Goal: Task Accomplishment & Management: Manage account settings

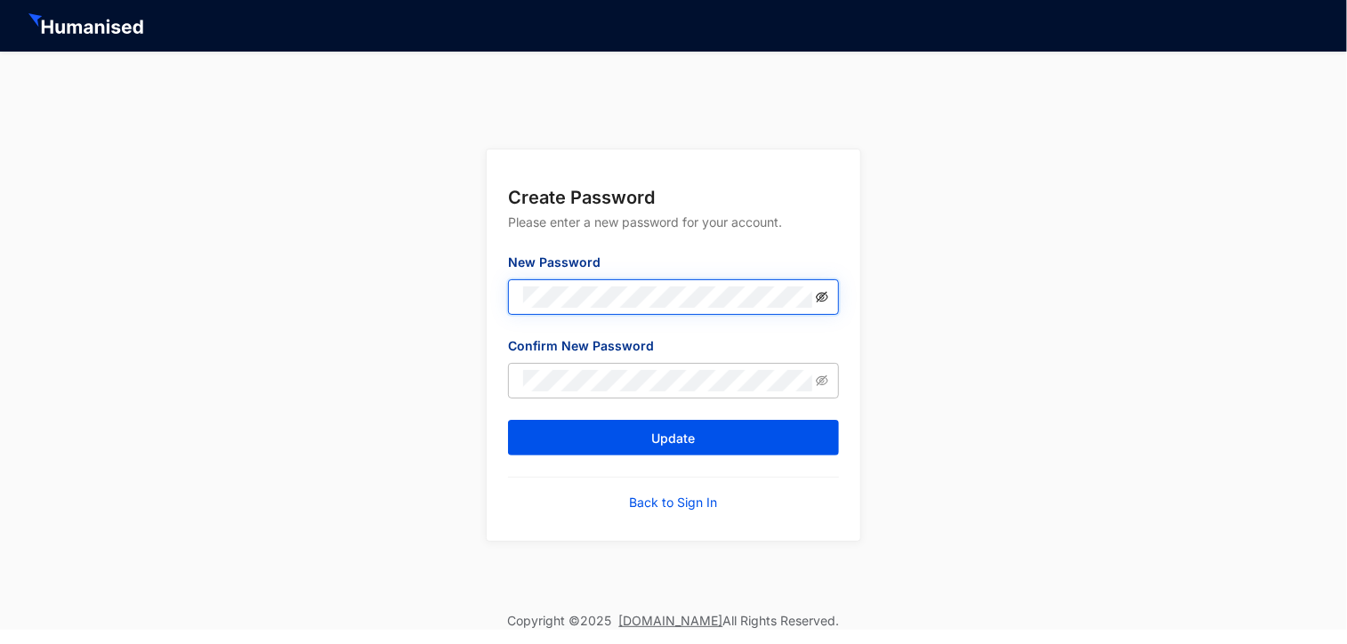
click at [822, 298] on icon "eye-invisible" at bounding box center [822, 297] width 12 height 12
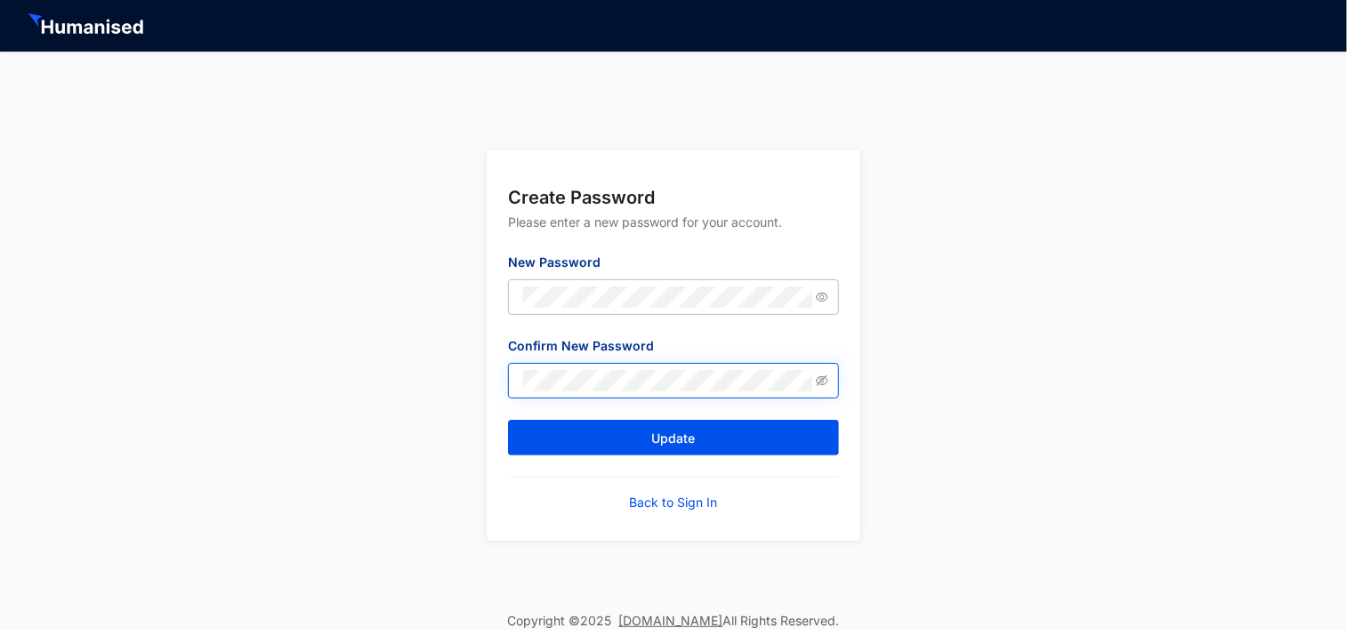
click at [621, 394] on span at bounding box center [673, 381] width 331 height 36
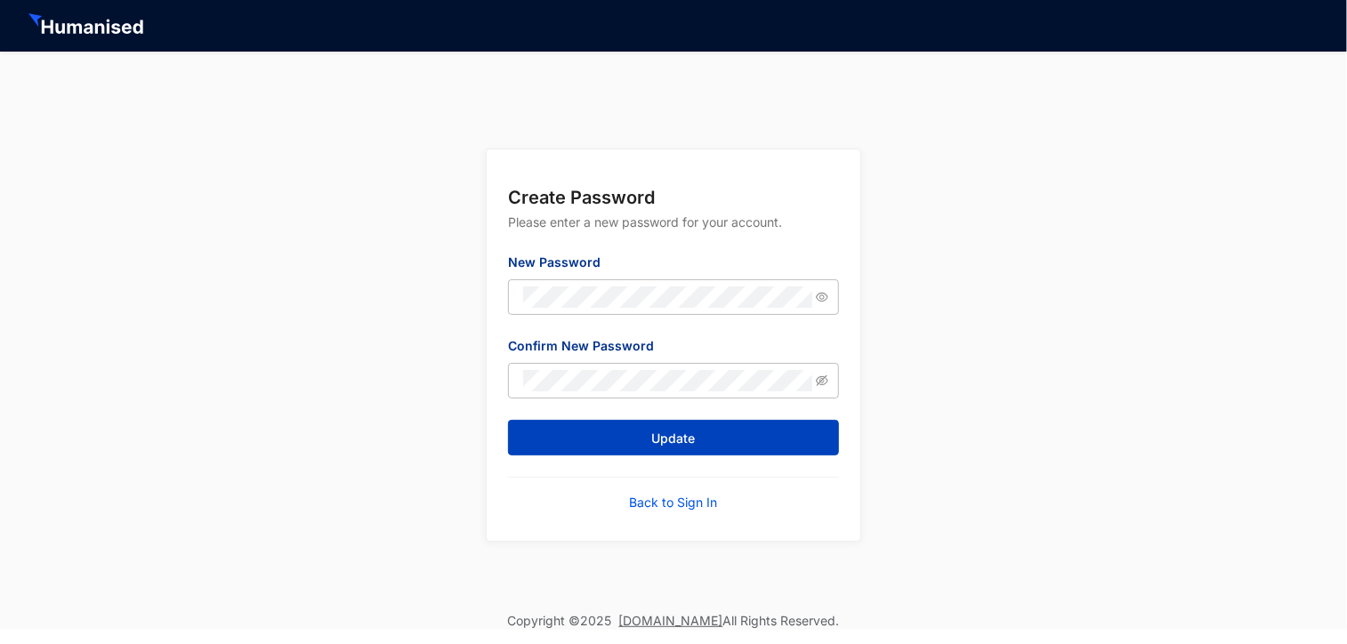
click at [768, 432] on button "Update" at bounding box center [673, 438] width 331 height 36
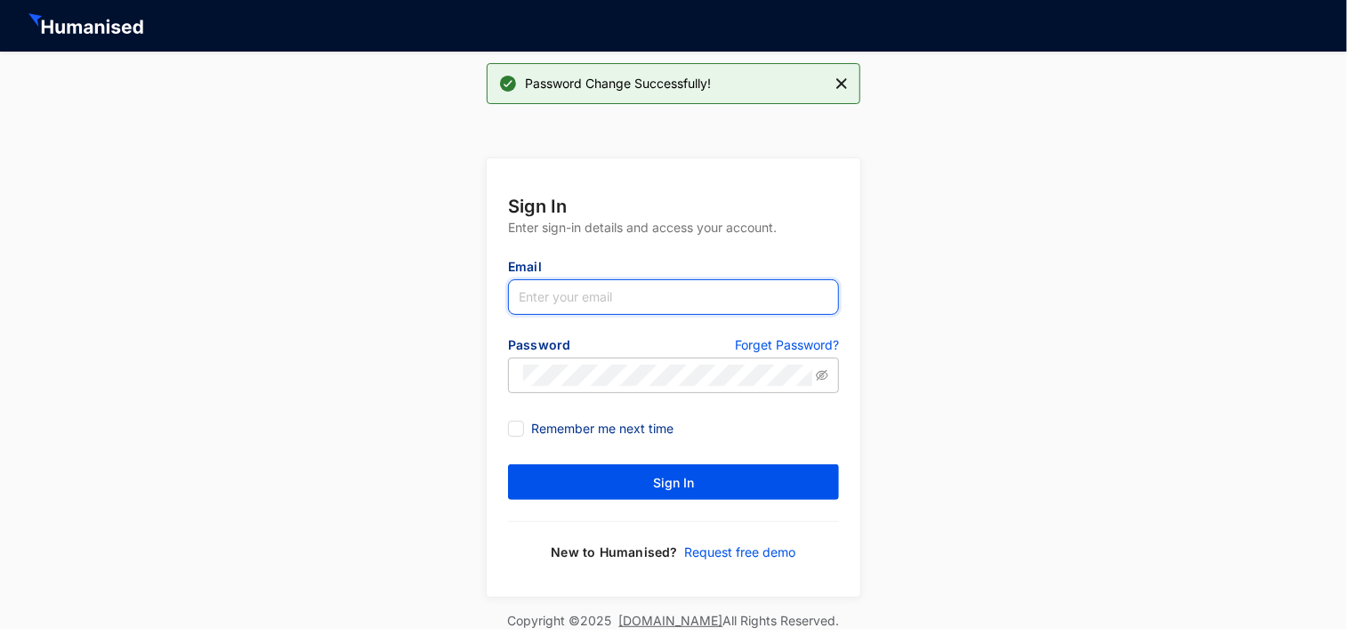
click at [584, 293] on input "text" at bounding box center [673, 297] width 331 height 36
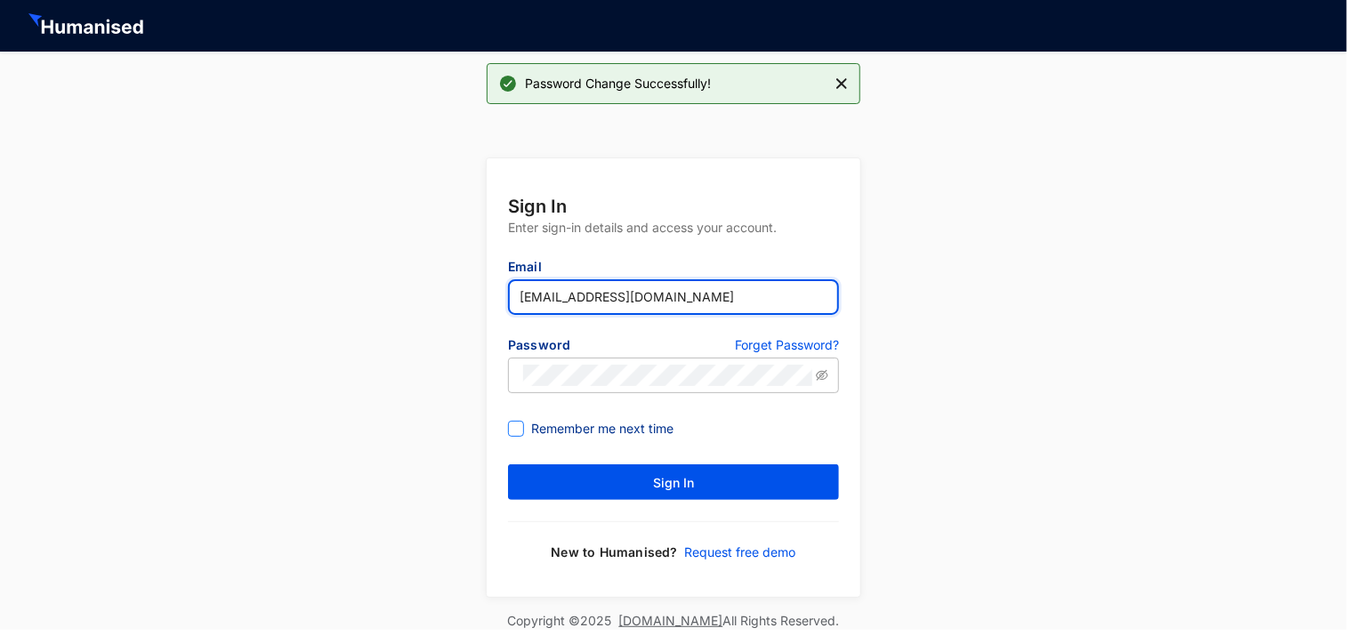
type input "[EMAIL_ADDRESS][DOMAIN_NAME]"
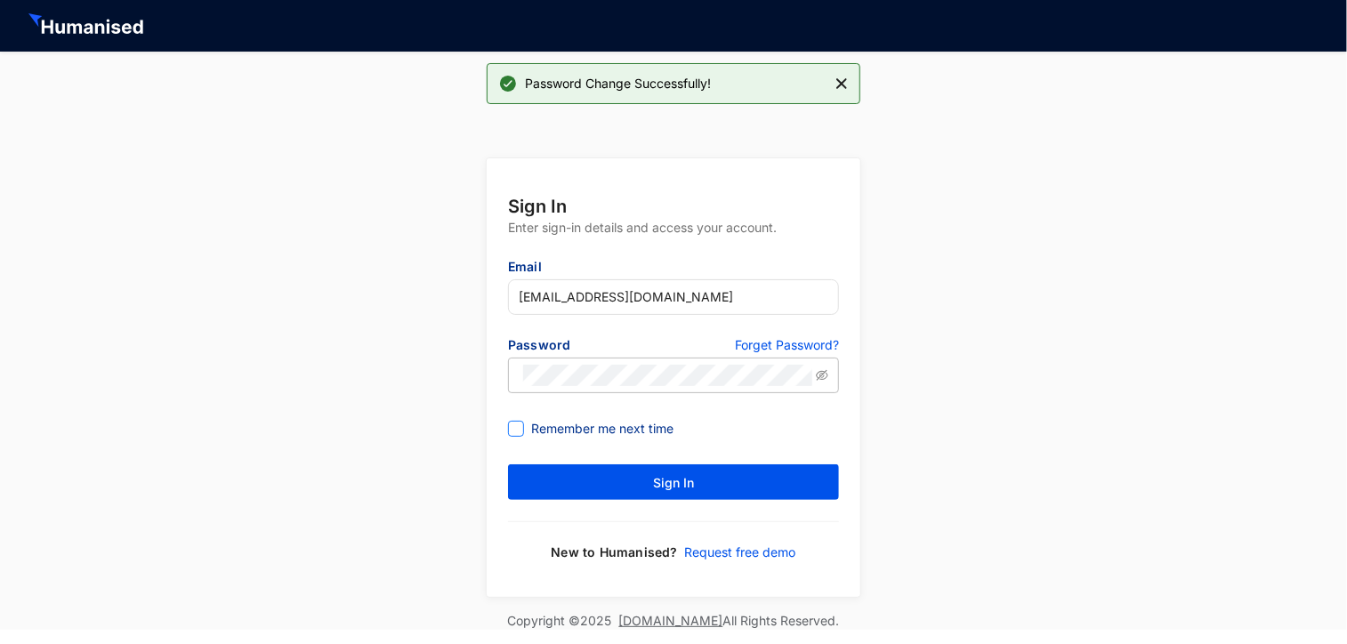
click at [603, 432] on span "Remember me next time" at bounding box center [602, 429] width 157 height 20
click at [520, 432] on input "Remember me next time" at bounding box center [514, 427] width 12 height 12
click at [566, 419] on span "Remember me next time" at bounding box center [602, 429] width 157 height 20
click at [520, 421] on input "Remember me next time" at bounding box center [514, 427] width 12 height 12
checkbox input "false"
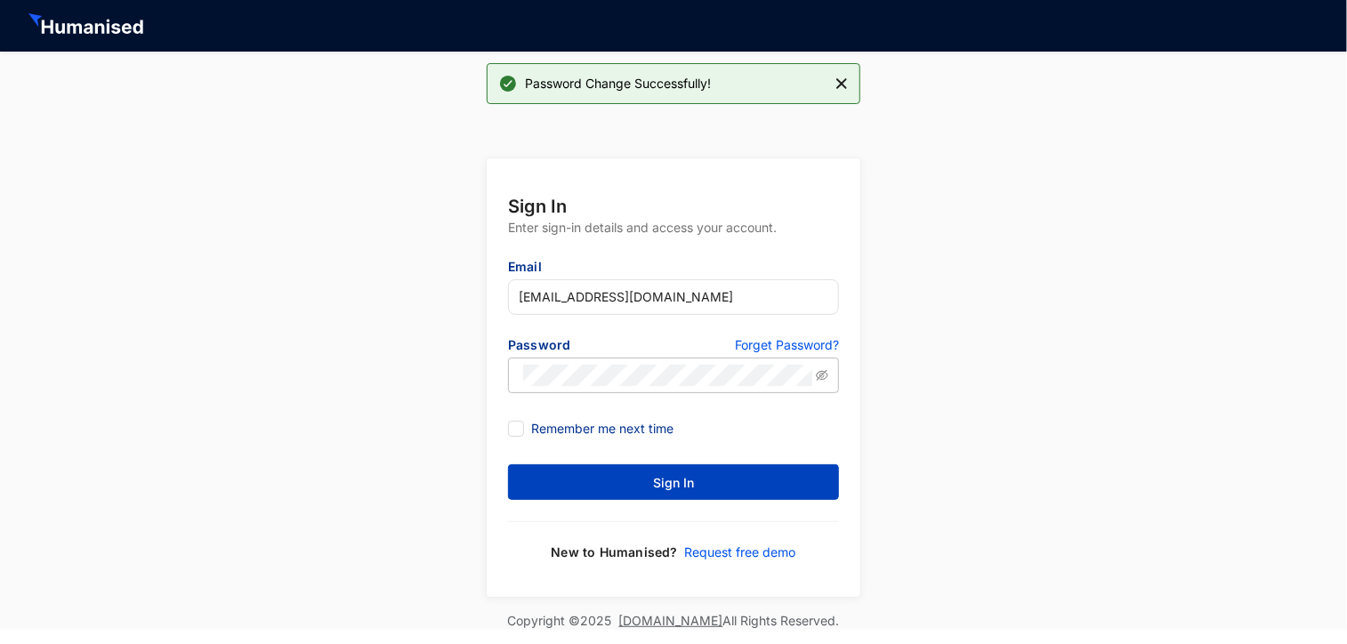
click at [694, 471] on button "Sign In" at bounding box center [673, 482] width 331 height 36
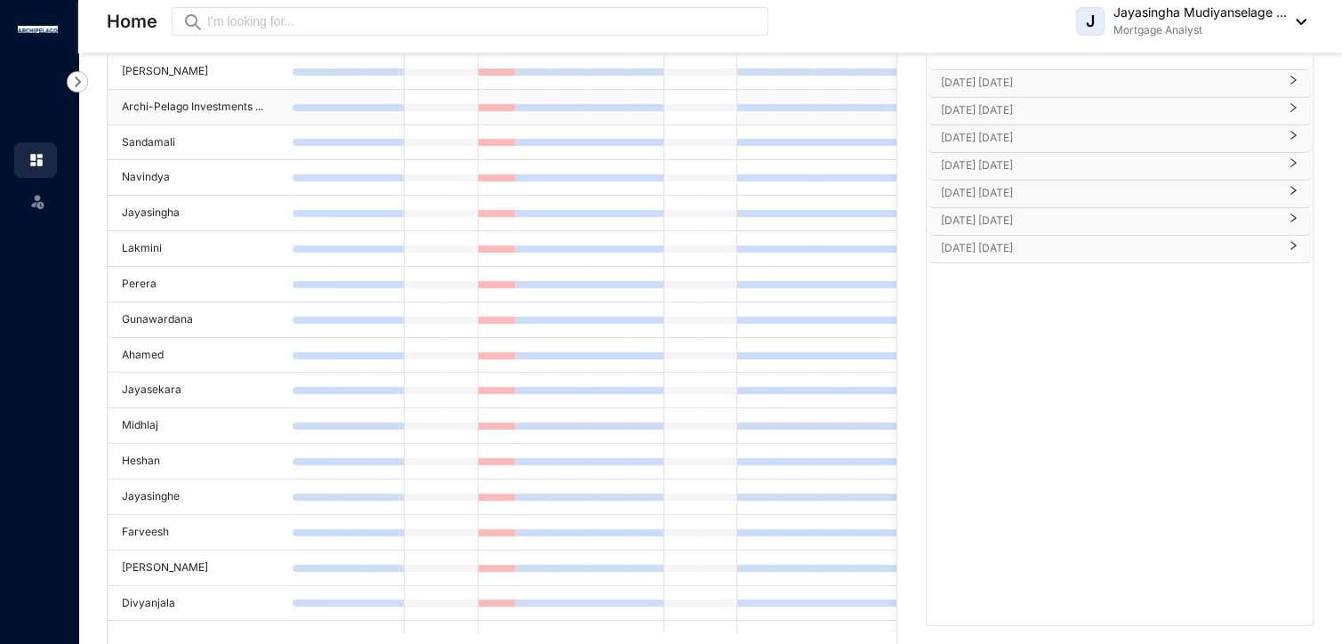
scroll to position [141, 0]
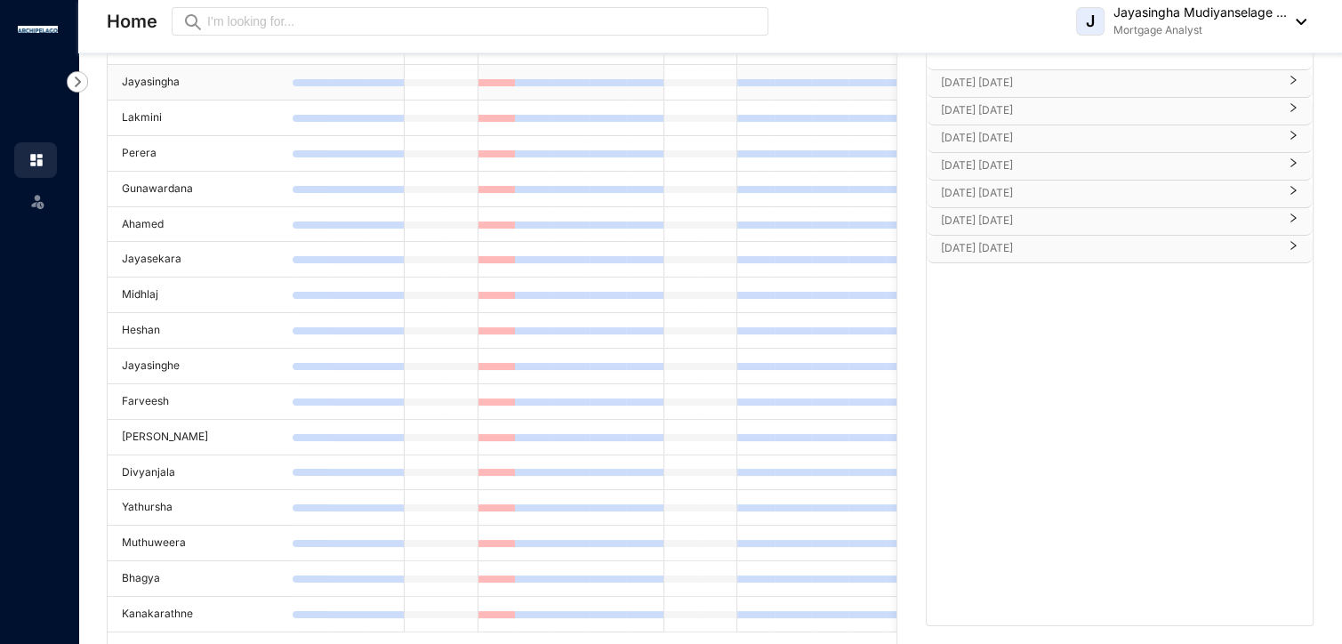
click at [236, 70] on td "Jayasingha" at bounding box center [200, 83] width 185 height 36
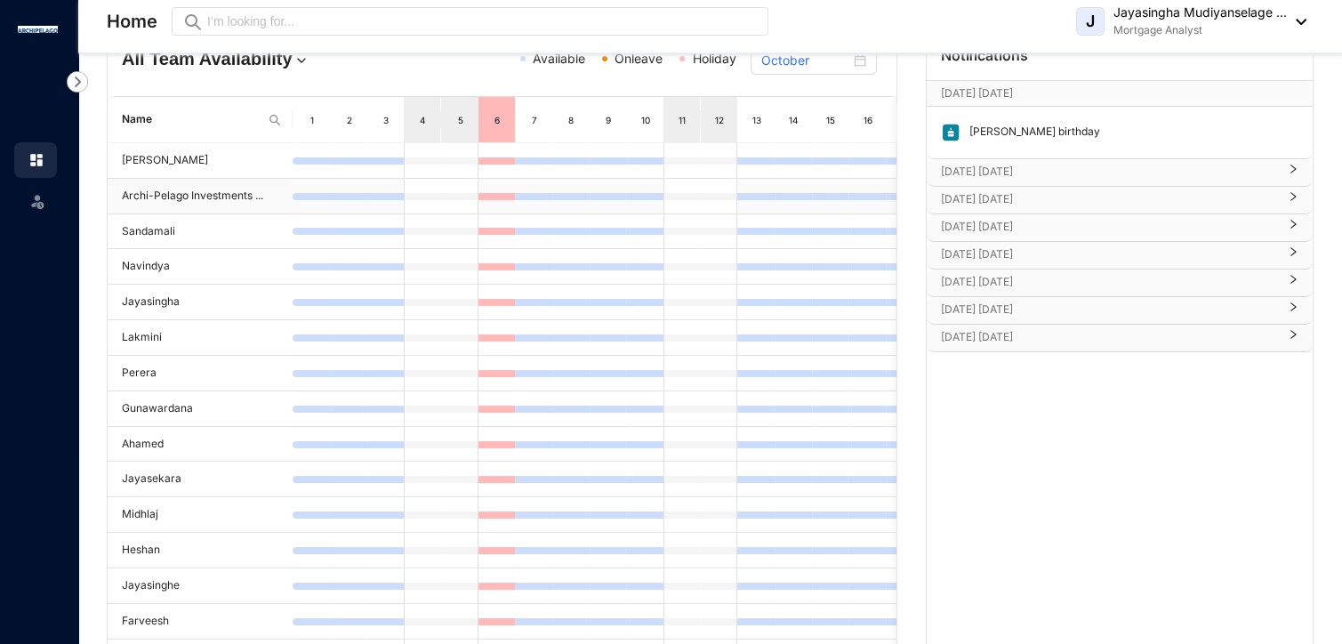
scroll to position [0, 0]
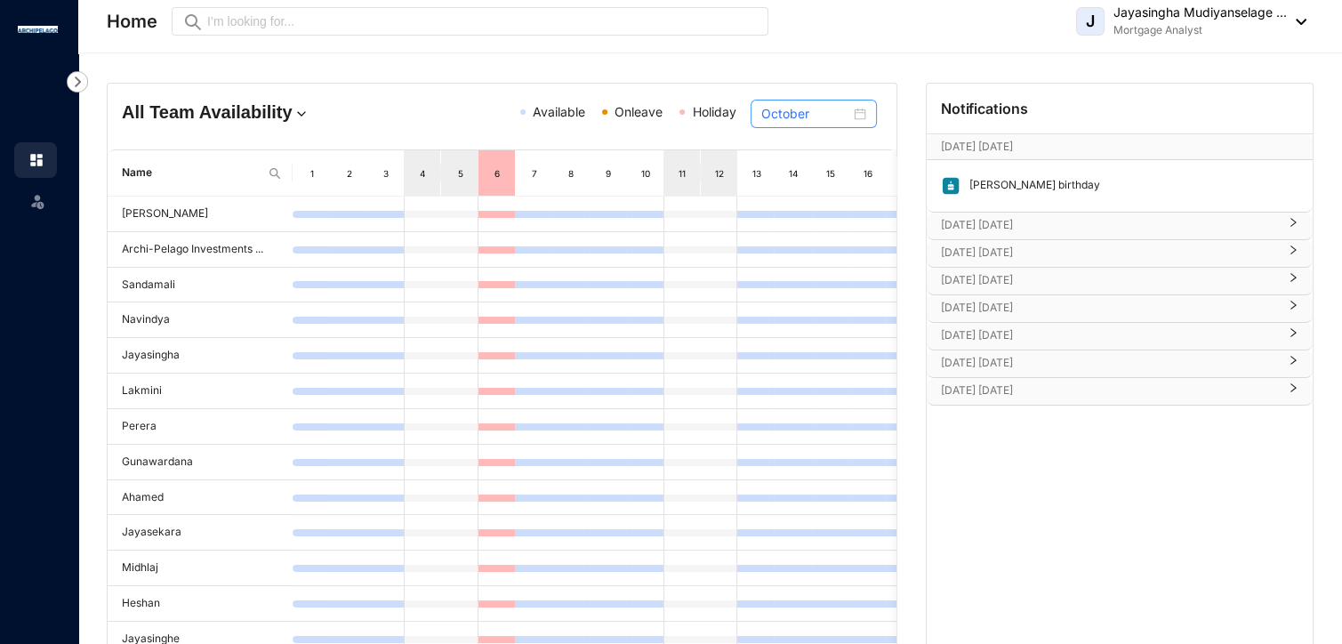
click at [864, 116] on div "October" at bounding box center [813, 114] width 105 height 20
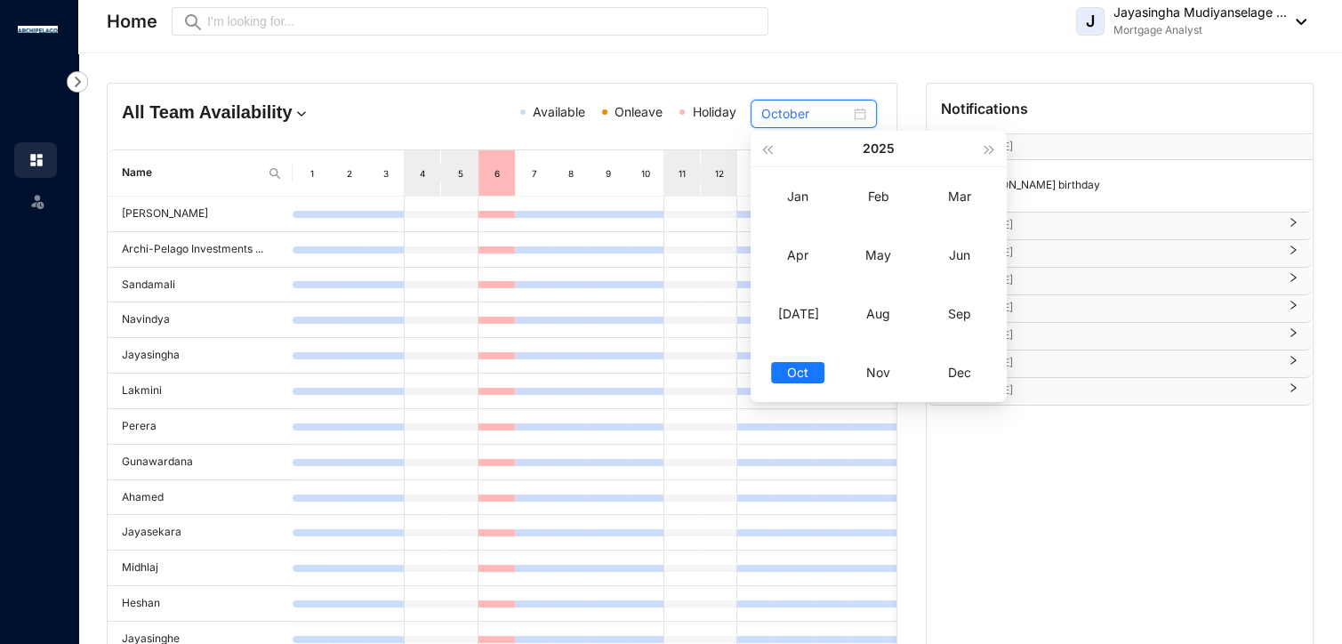
click at [864, 116] on div "October" at bounding box center [813, 114] width 105 height 20
click at [359, 115] on h4 "All Team Availability" at bounding box center [248, 112] width 253 height 25
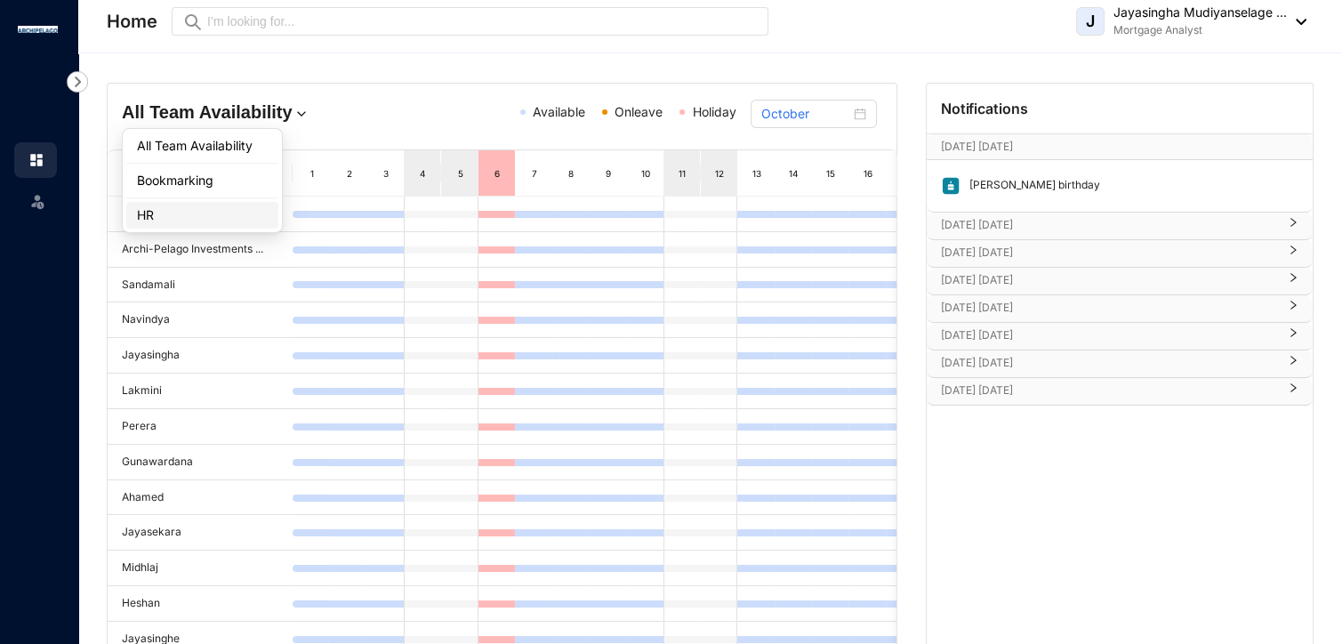
click at [242, 213] on div "HR" at bounding box center [202, 215] width 131 height 18
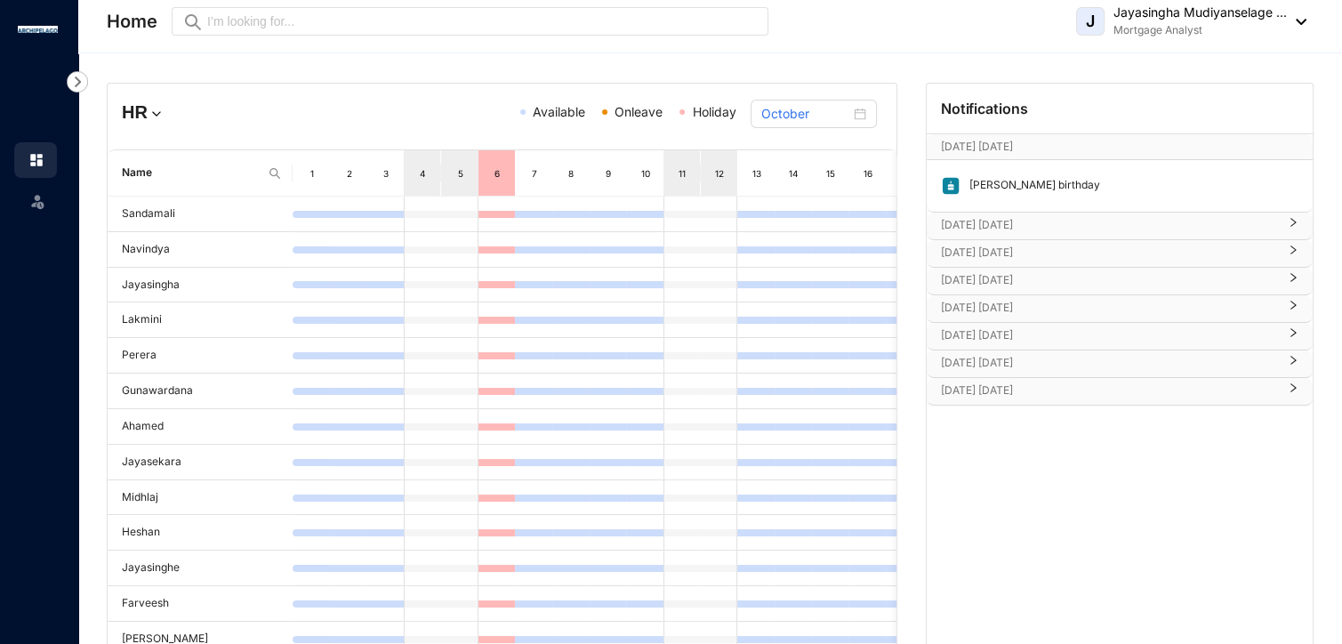
click at [157, 116] on img at bounding box center [157, 114] width 18 height 18
click at [167, 183] on div "Bookmarking" at bounding box center [202, 181] width 131 height 18
click at [1012, 184] on p "[PERSON_NAME] birthday" at bounding box center [1031, 186] width 140 height 20
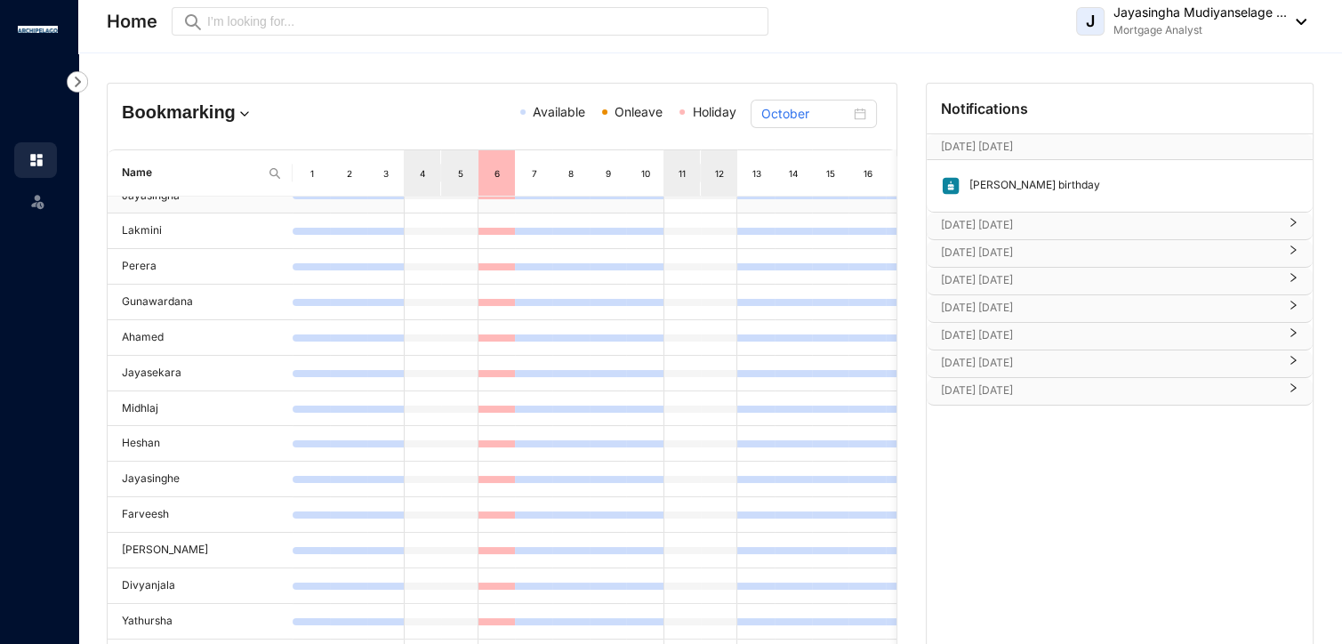
scroll to position [141, 0]
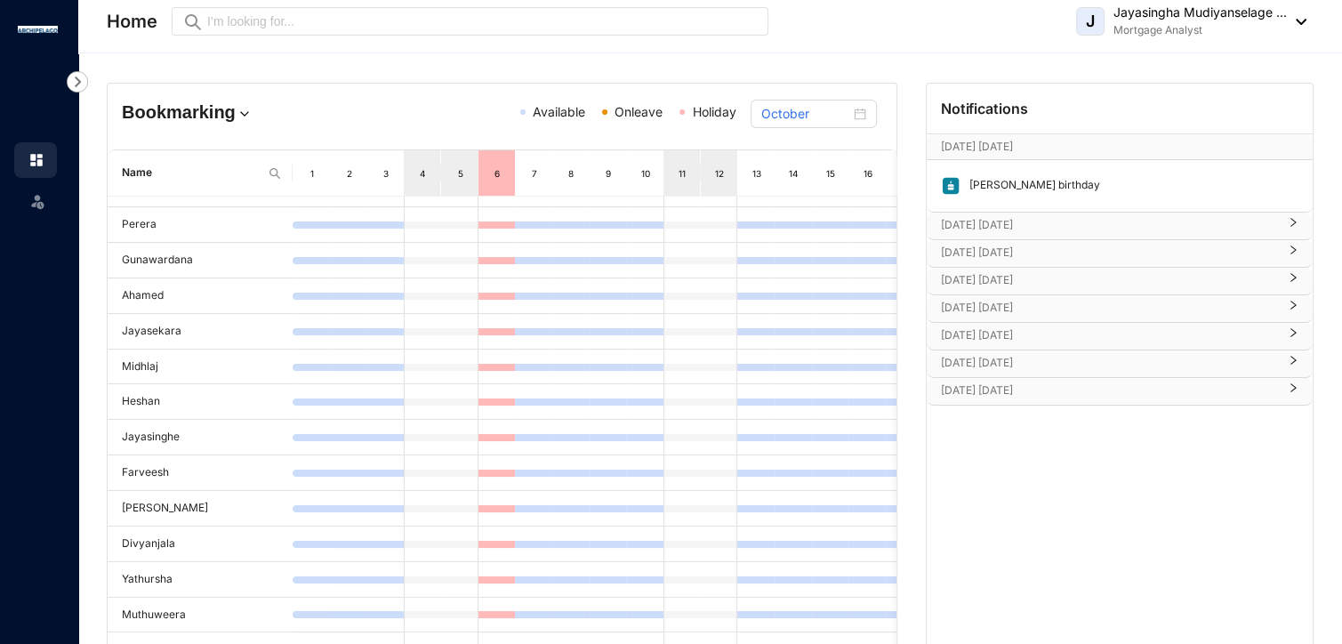
click at [1164, 220] on p "[DATE] [DATE]" at bounding box center [1109, 225] width 336 height 18
click at [1152, 304] on p "[DATE] [DATE]" at bounding box center [1109, 305] width 336 height 18
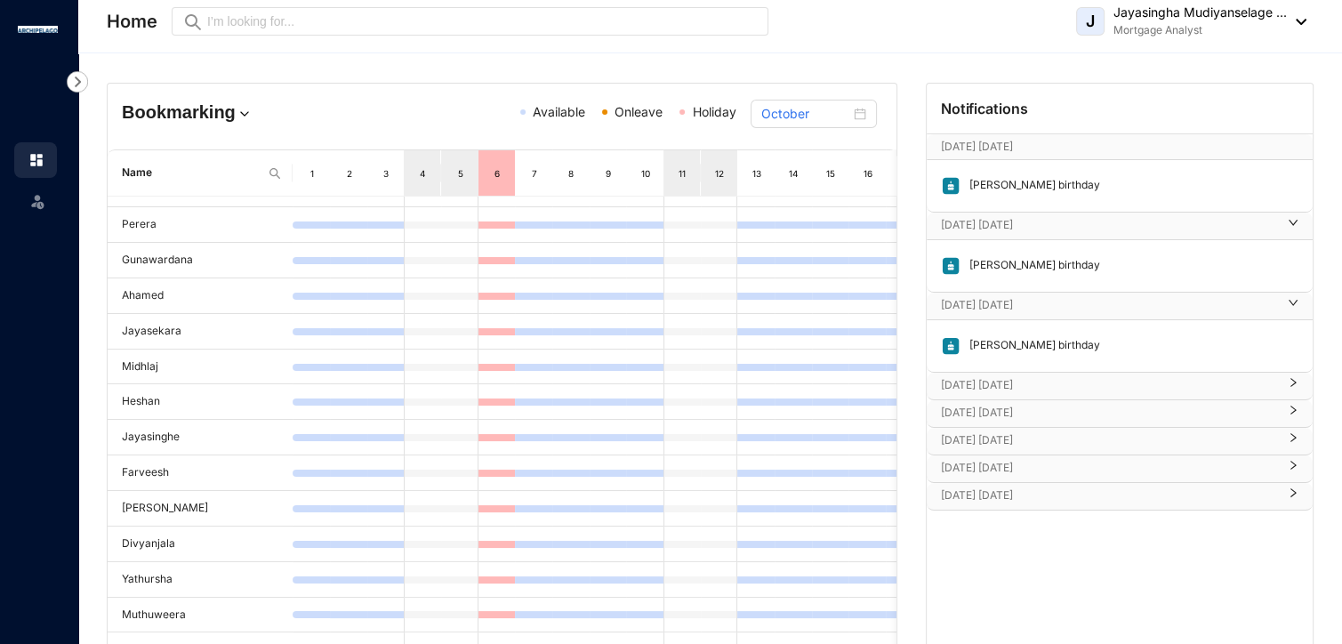
click at [1150, 384] on p "[DATE] [DATE]" at bounding box center [1109, 385] width 336 height 18
click at [1135, 458] on p "[DATE] [DATE]" at bounding box center [1109, 465] width 336 height 18
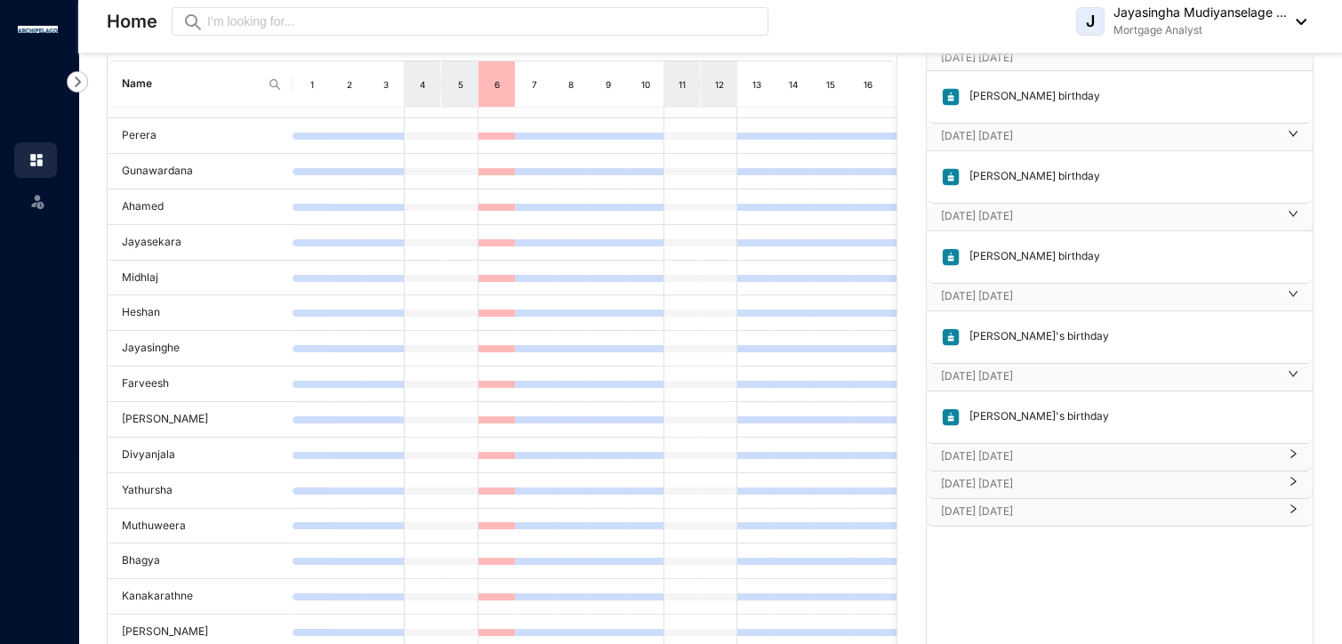
scroll to position [178, 0]
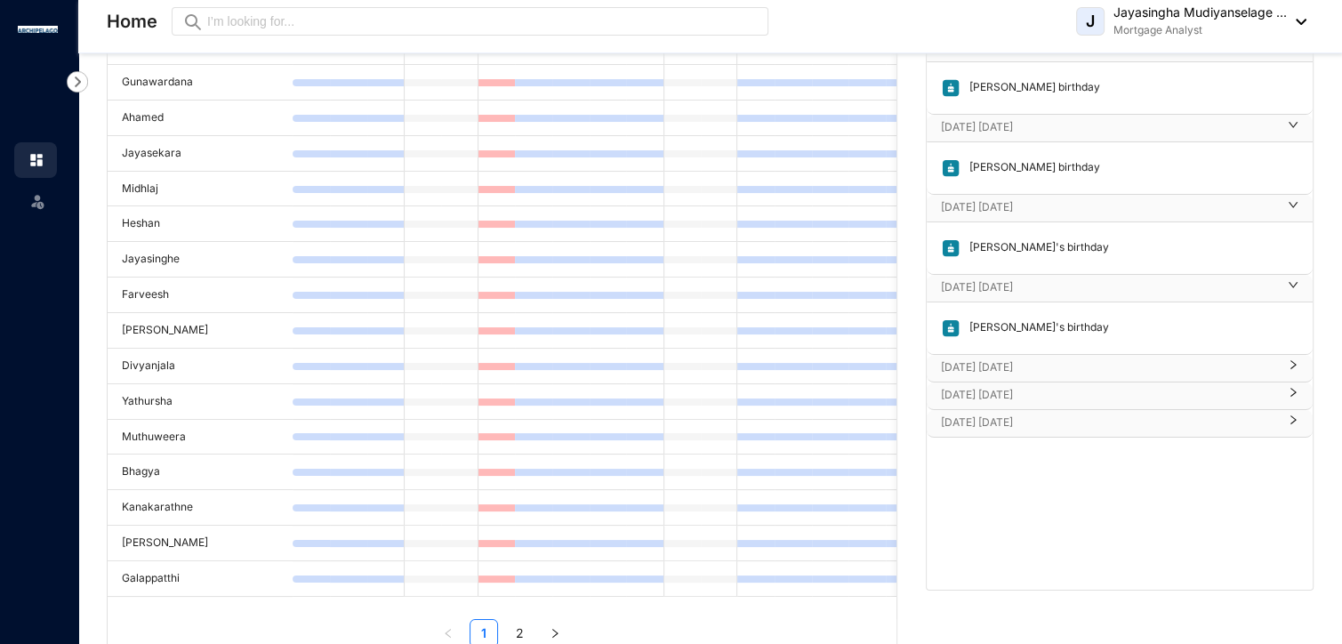
click at [1138, 367] on p "[DATE] [DATE]" at bounding box center [1109, 368] width 336 height 18
click at [1129, 442] on p "[DATE] [DATE]" at bounding box center [1109, 448] width 336 height 18
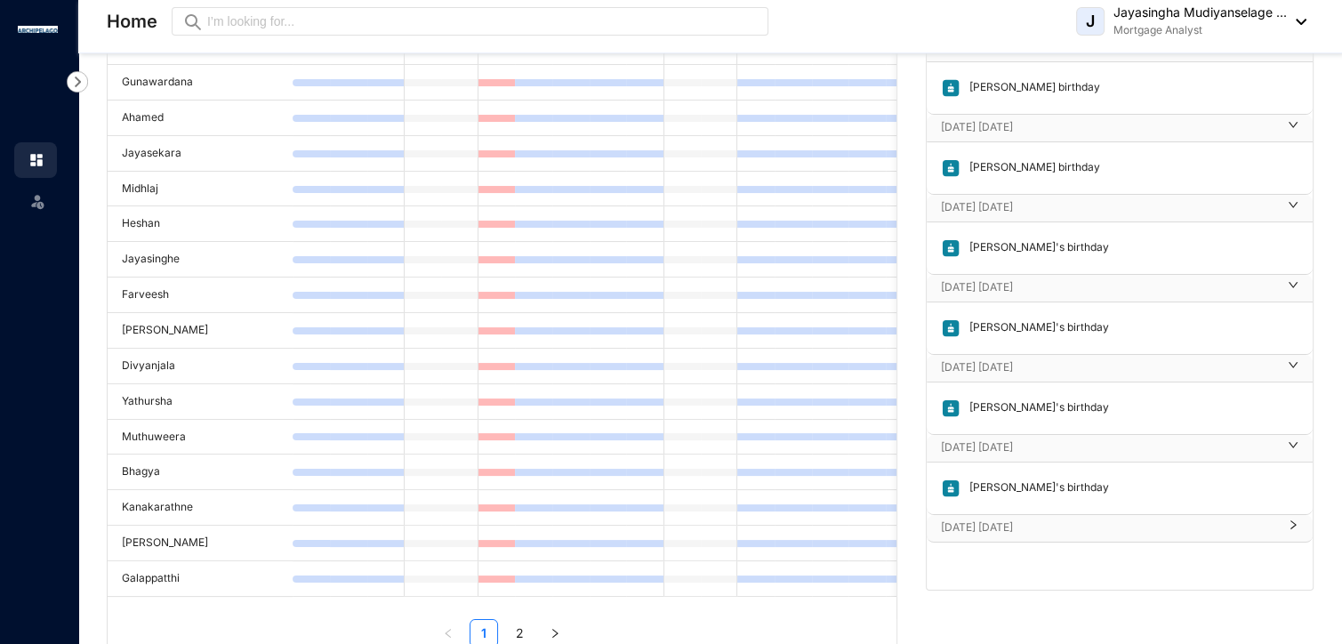
click at [1139, 524] on p "[DATE] [DATE]" at bounding box center [1109, 528] width 336 height 18
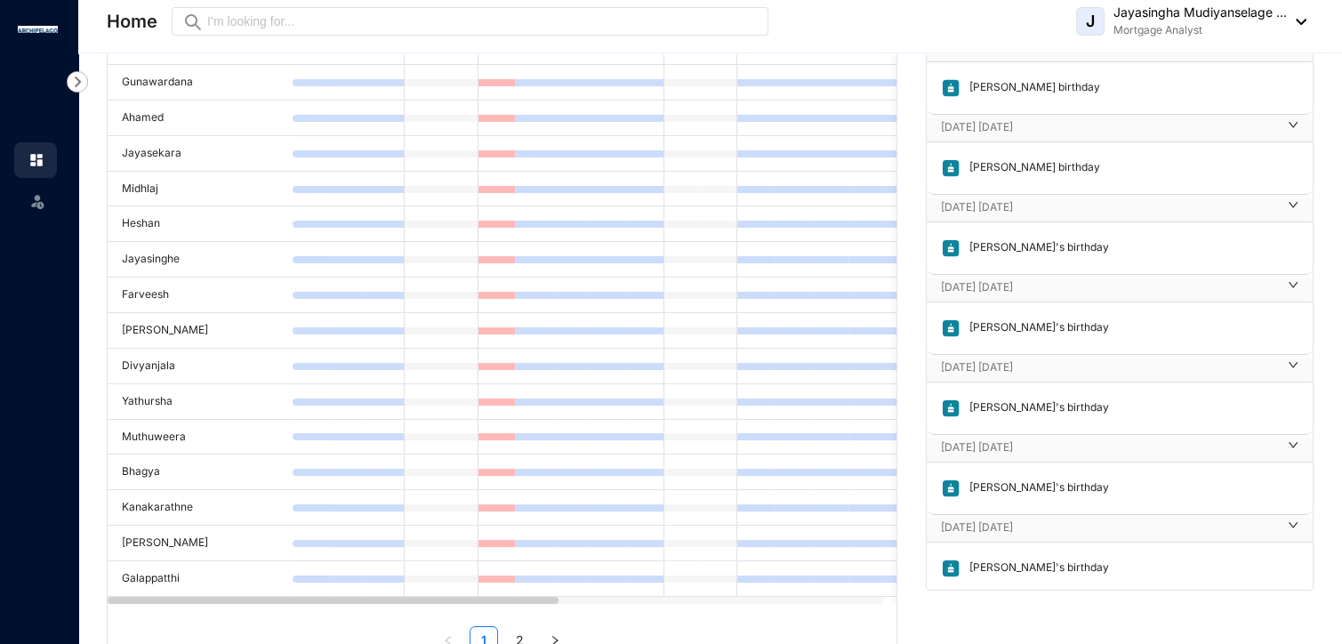
scroll to position [0, 0]
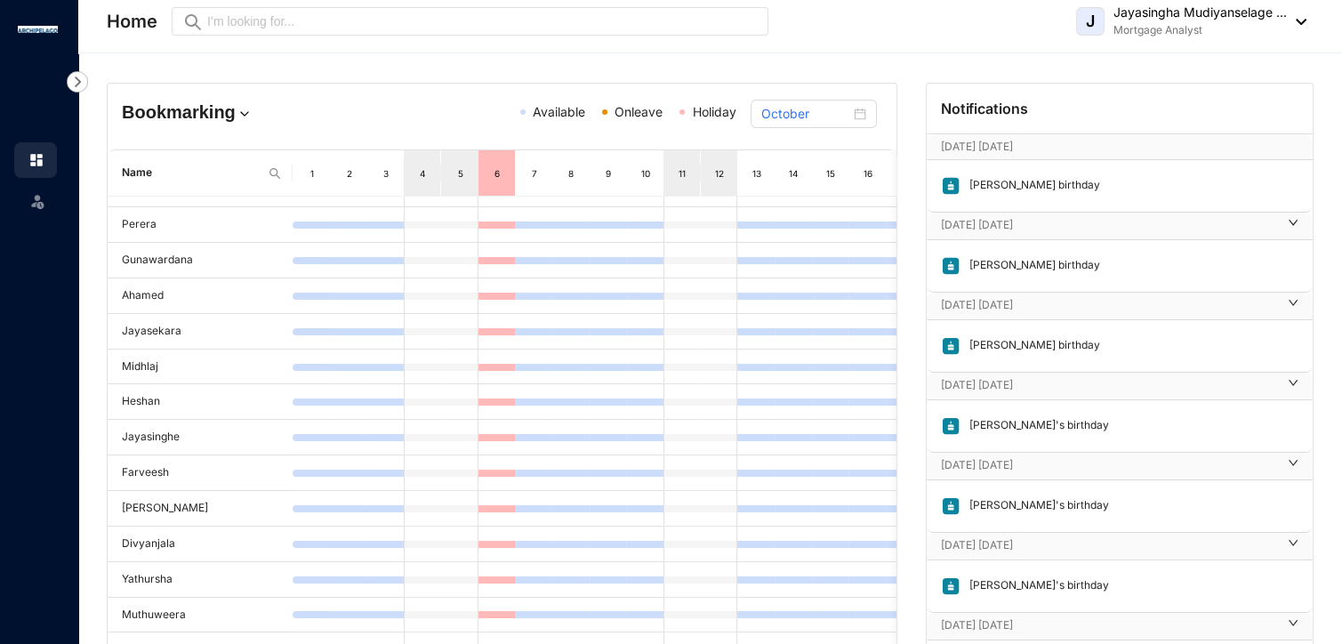
click at [1238, 143] on p "[DATE] [DATE]" at bounding box center [1102, 147] width 323 height 18
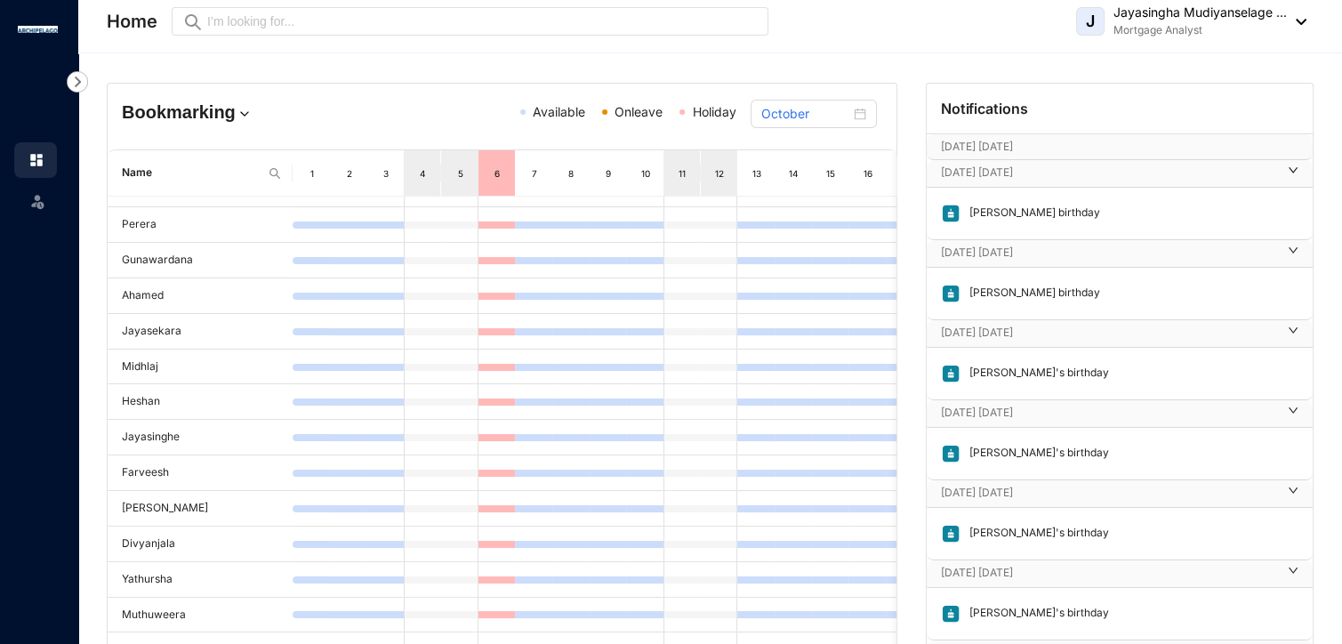
click at [1305, 177] on div "[DATE] [DATE]" at bounding box center [1120, 173] width 386 height 27
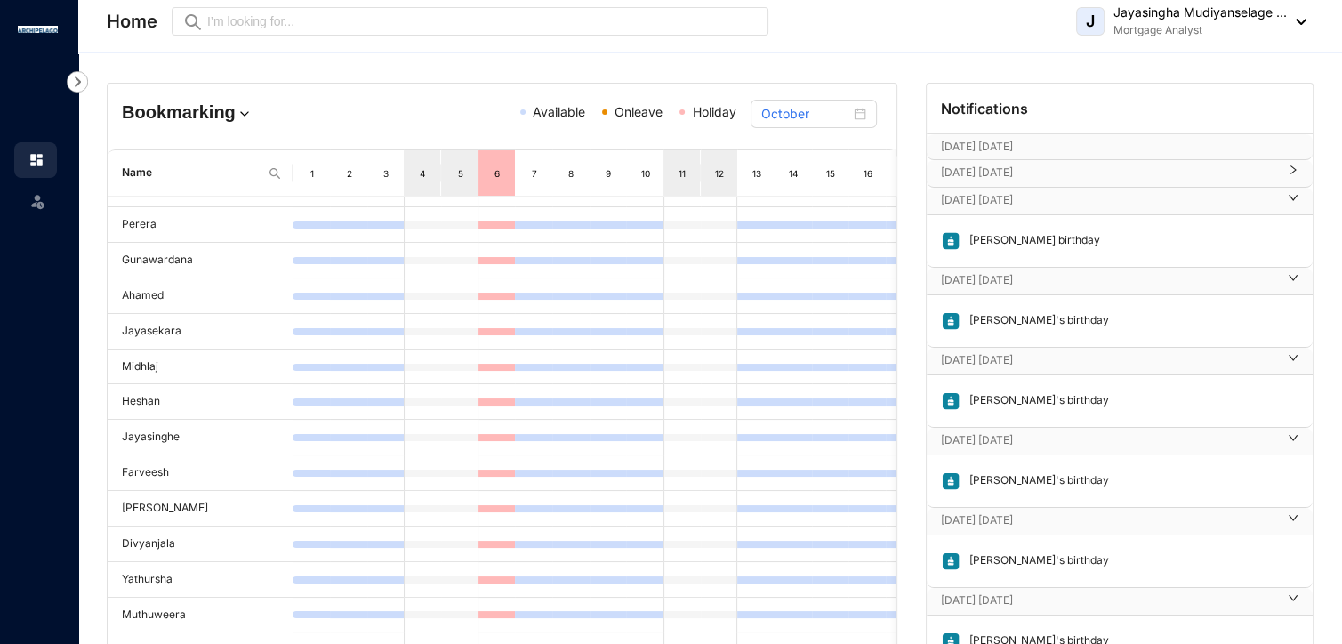
click at [1293, 197] on icon "right" at bounding box center [1293, 197] width 11 height 11
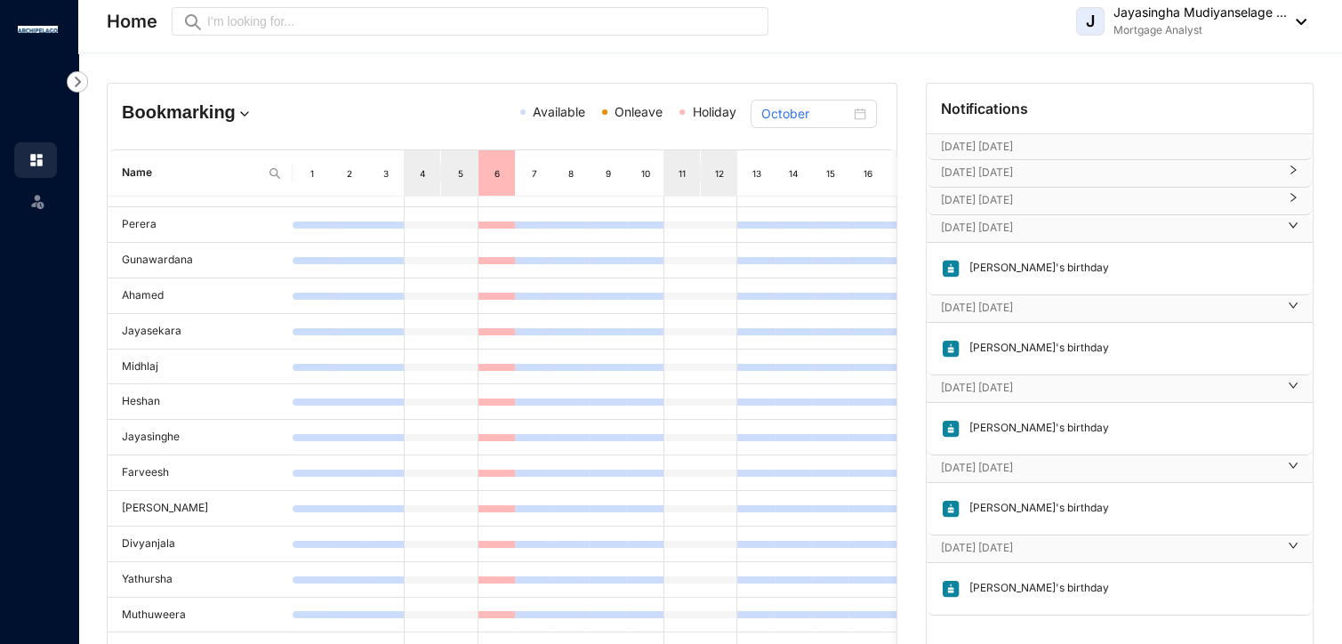
click at [1292, 230] on div at bounding box center [1287, 229] width 21 height 20
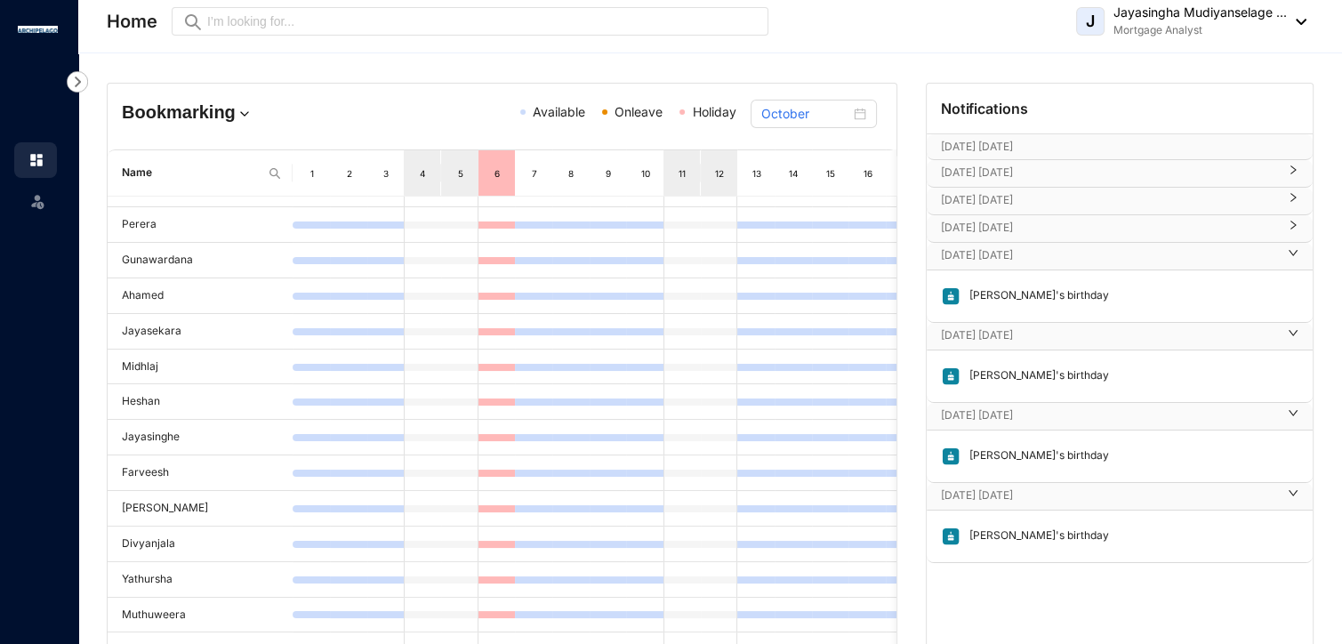
click at [1292, 248] on icon "right" at bounding box center [1293, 252] width 11 height 11
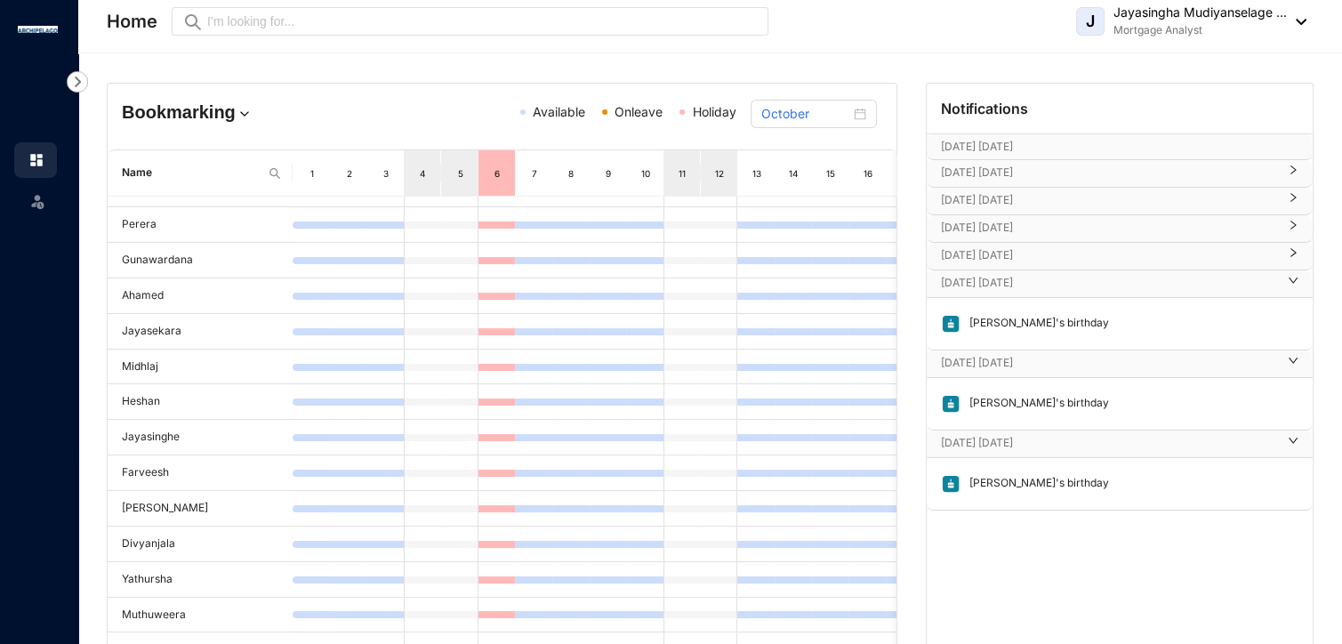
click at [1292, 275] on icon "right" at bounding box center [1293, 280] width 11 height 11
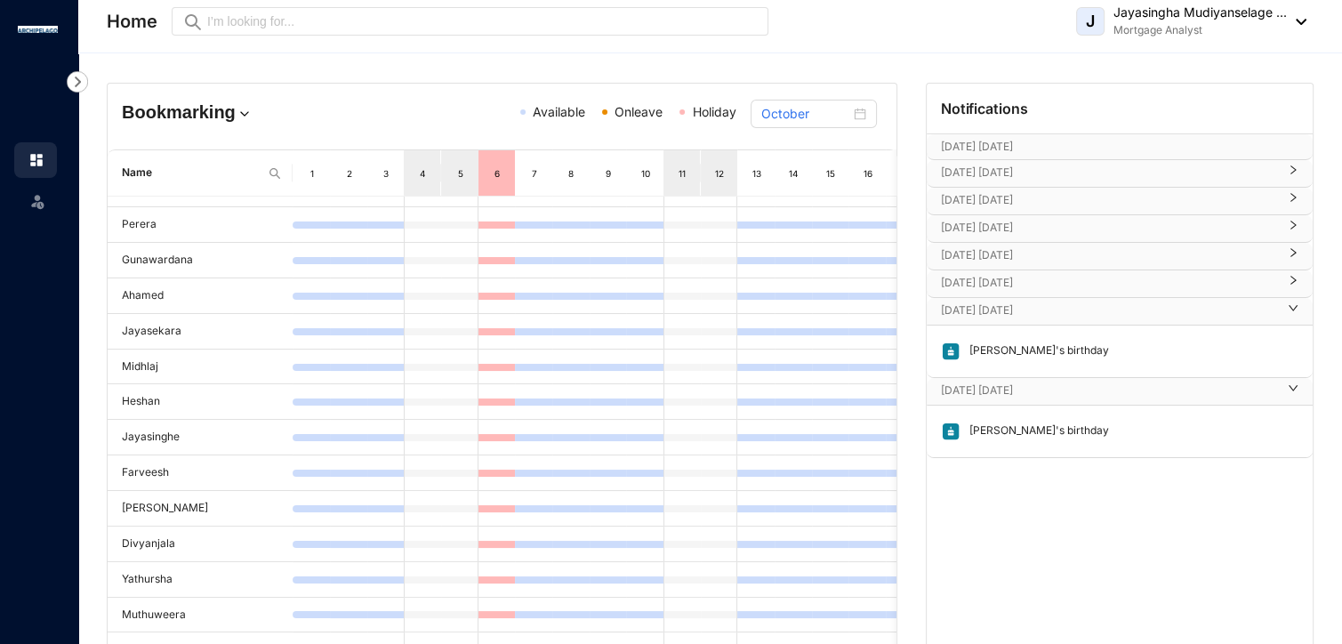
click at [1291, 310] on icon "right" at bounding box center [1293, 307] width 11 height 11
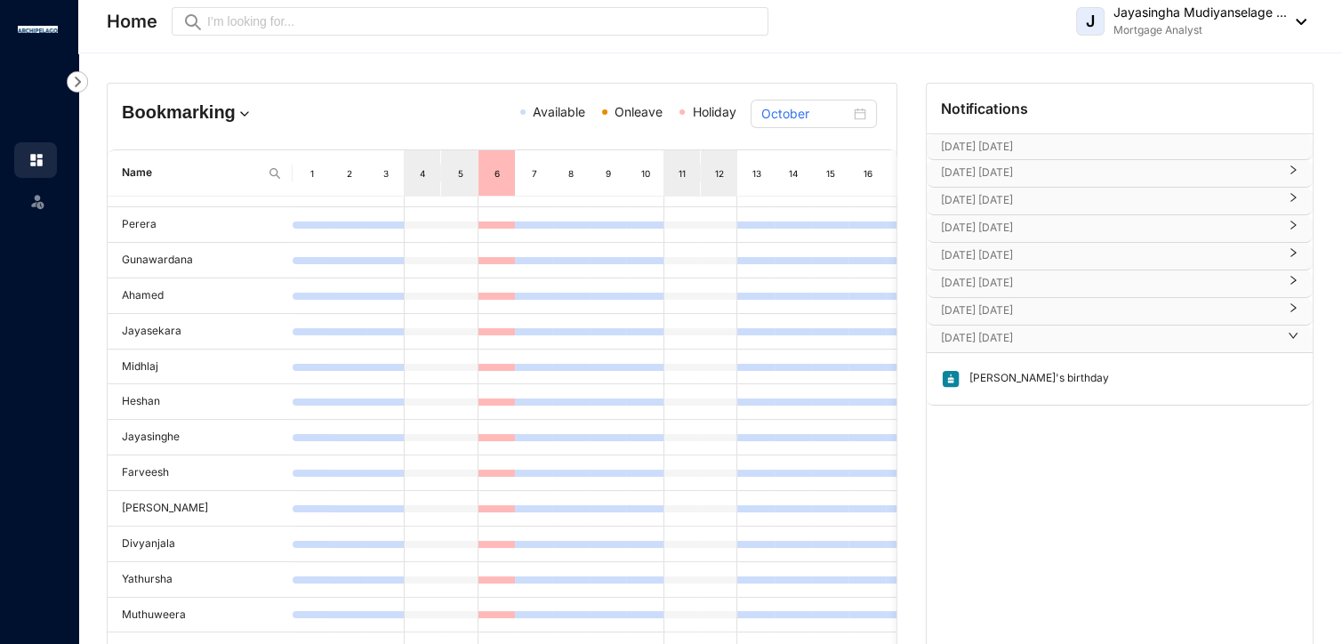
click at [1289, 330] on icon "right" at bounding box center [1293, 335] width 11 height 11
click at [1224, 170] on p "[DATE] [DATE]" at bounding box center [1109, 173] width 336 height 18
click at [78, 81] on img at bounding box center [77, 81] width 21 height 21
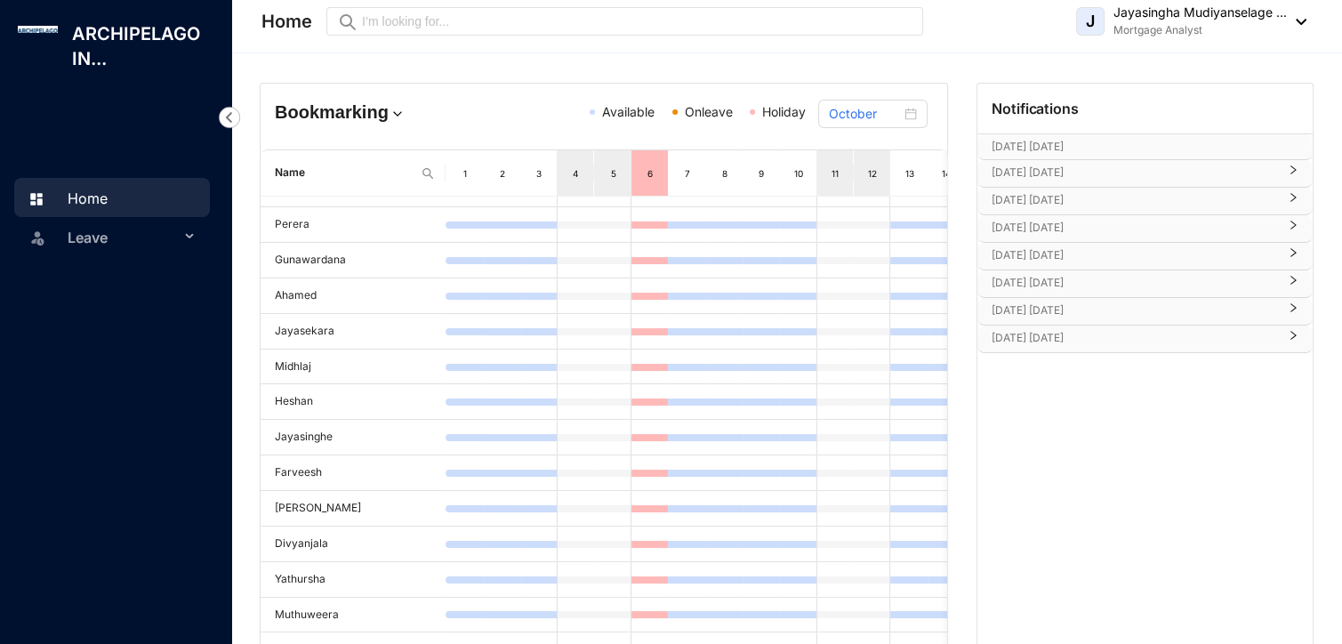
click at [135, 238] on span "Leave" at bounding box center [124, 238] width 112 height 36
click at [162, 282] on link "Leave Requests" at bounding box center [107, 279] width 110 height 15
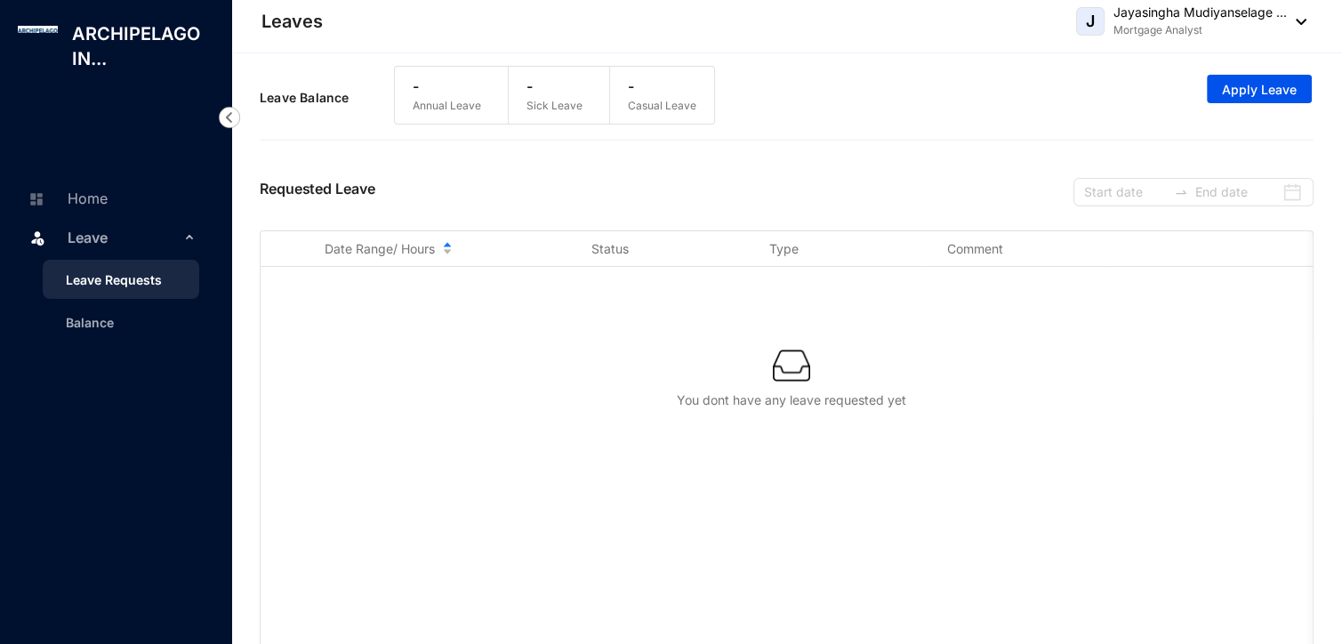
click at [413, 85] on p "-" at bounding box center [447, 86] width 68 height 21
click at [435, 253] on span "Date Range/ Hours" at bounding box center [380, 249] width 110 height 18
click at [1257, 95] on span "Apply Leave" at bounding box center [1259, 90] width 75 height 18
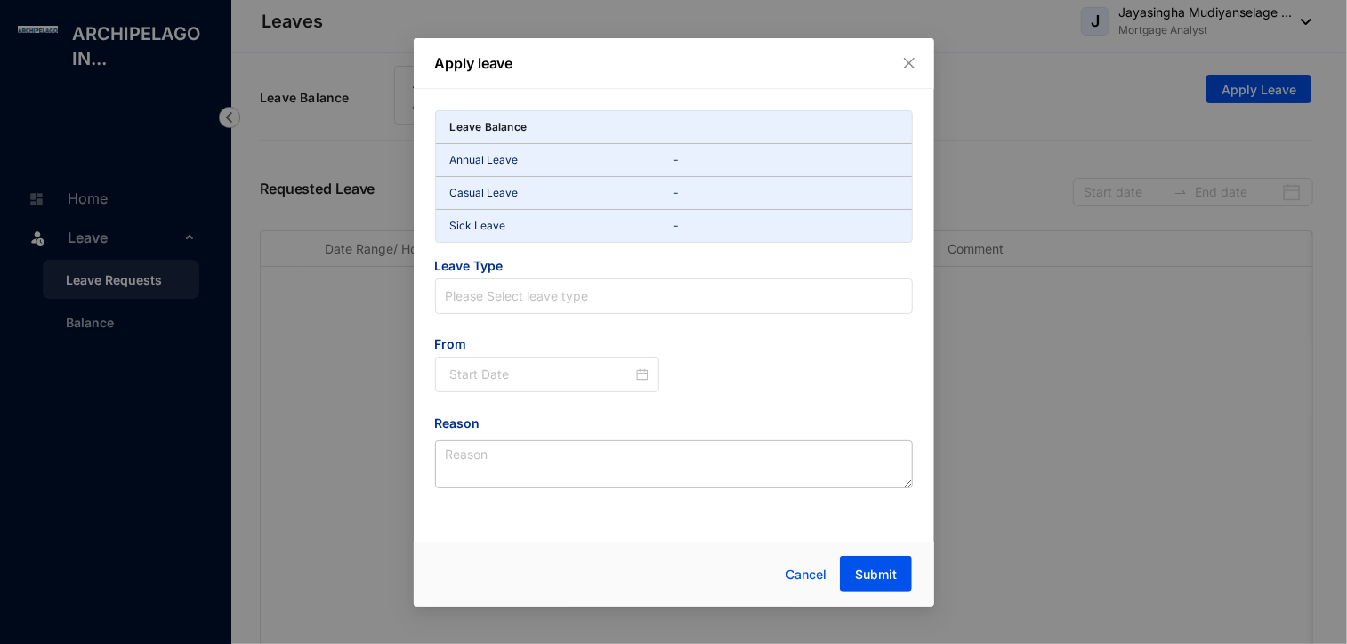
click at [653, 166] on p "Annual Leave" at bounding box center [562, 160] width 224 height 18
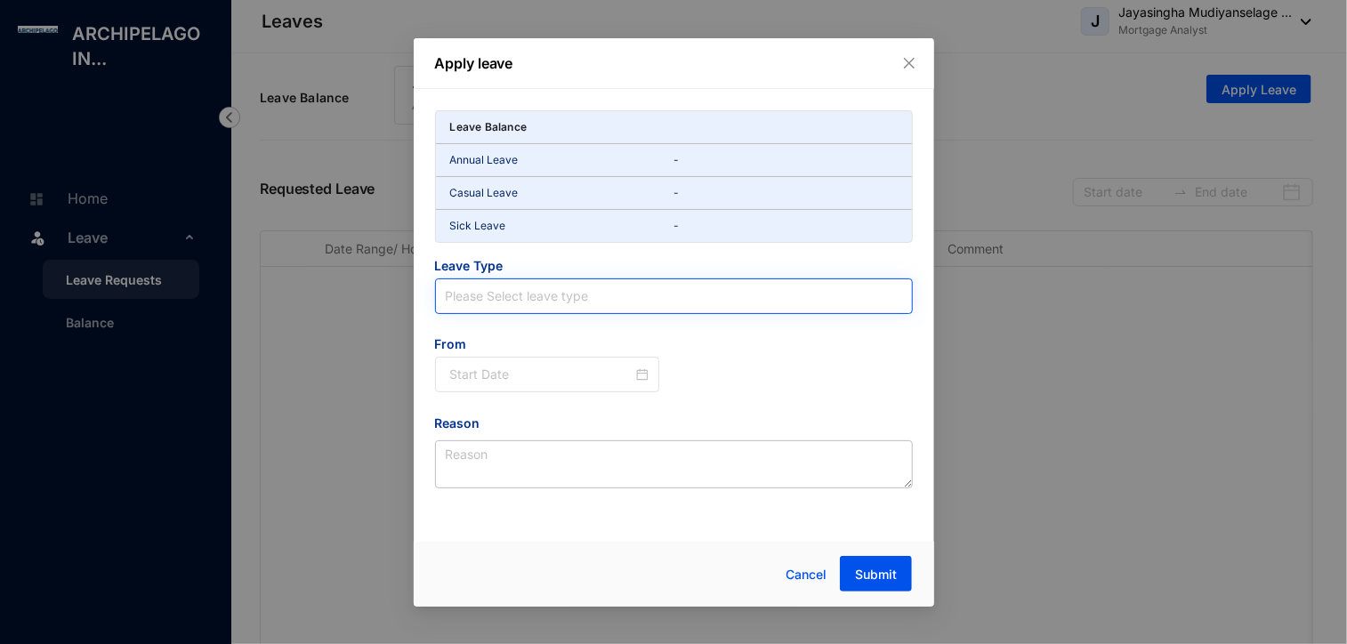
click at [608, 291] on input "search" at bounding box center [674, 296] width 456 height 34
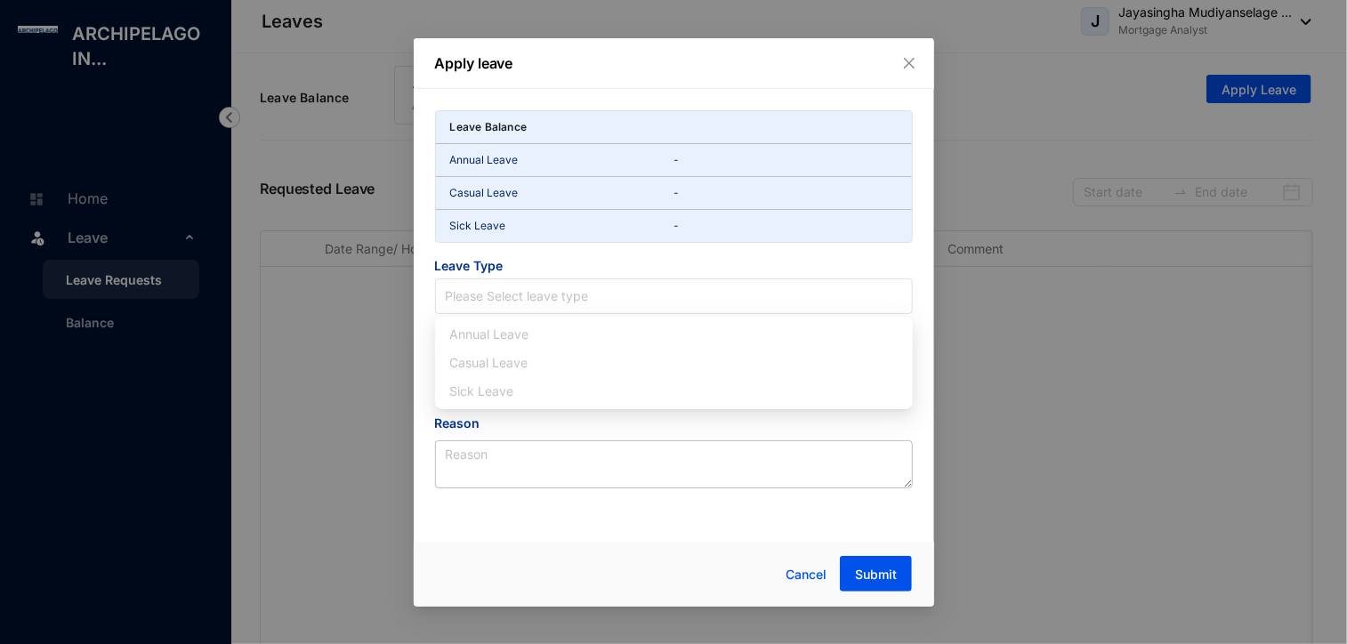
click at [484, 392] on div "Sick Leave" at bounding box center [673, 392] width 449 height 20
click at [496, 359] on div "Casual Leave" at bounding box center [673, 363] width 449 height 20
click at [511, 339] on div "Annual Leave" at bounding box center [673, 335] width 449 height 20
click at [648, 225] on p "Sick Leave" at bounding box center [562, 226] width 224 height 18
click at [676, 218] on p "-" at bounding box center [785, 226] width 224 height 18
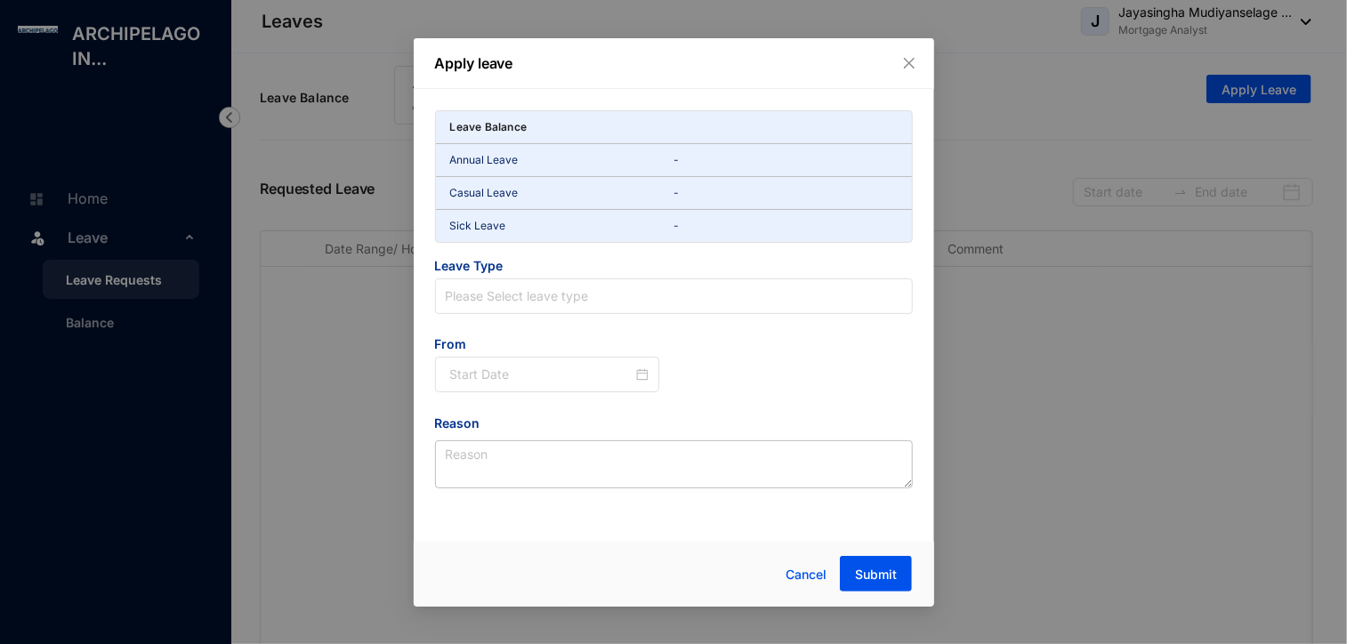
drag, startPoint x: 676, startPoint y: 218, endPoint x: 678, endPoint y: 189, distance: 28.5
click at [678, 189] on p "-" at bounding box center [785, 193] width 224 height 18
click at [672, 164] on p "Annual Leave" at bounding box center [562, 160] width 224 height 18
click at [658, 151] on p "Annual Leave" at bounding box center [562, 160] width 224 height 18
click at [641, 373] on div at bounding box center [549, 375] width 199 height 20
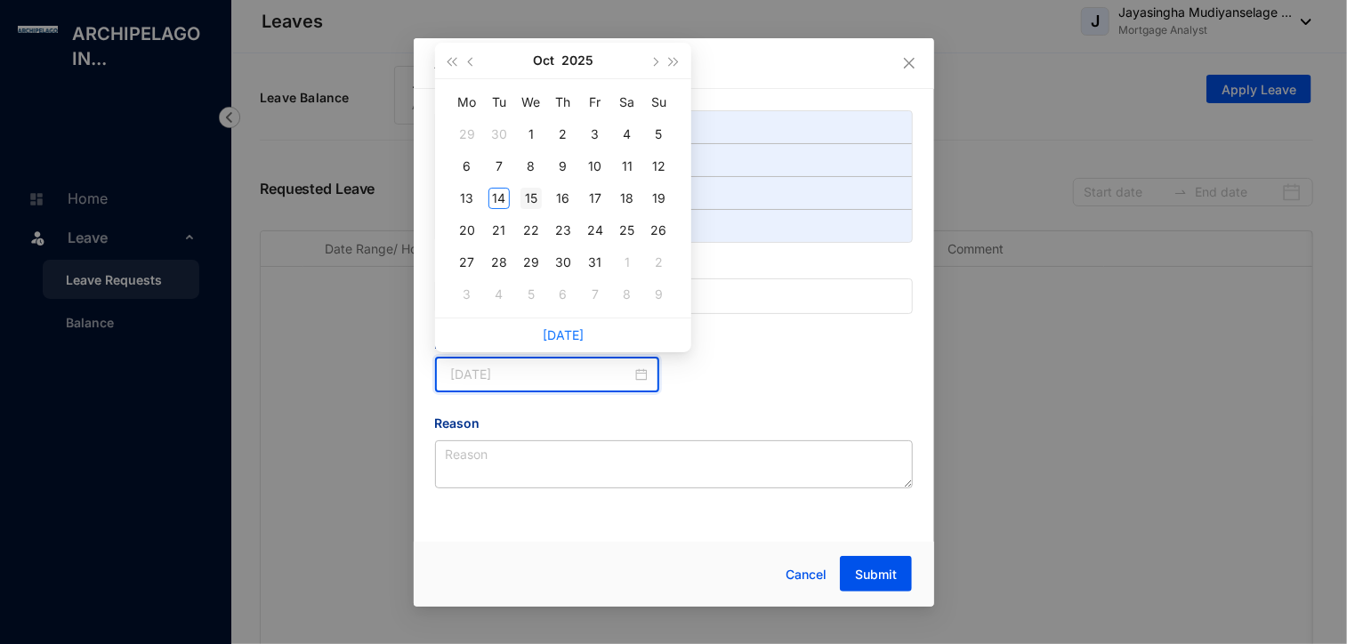
type input "[DATE]"
click at [535, 189] on div "15" at bounding box center [530, 198] width 21 height 21
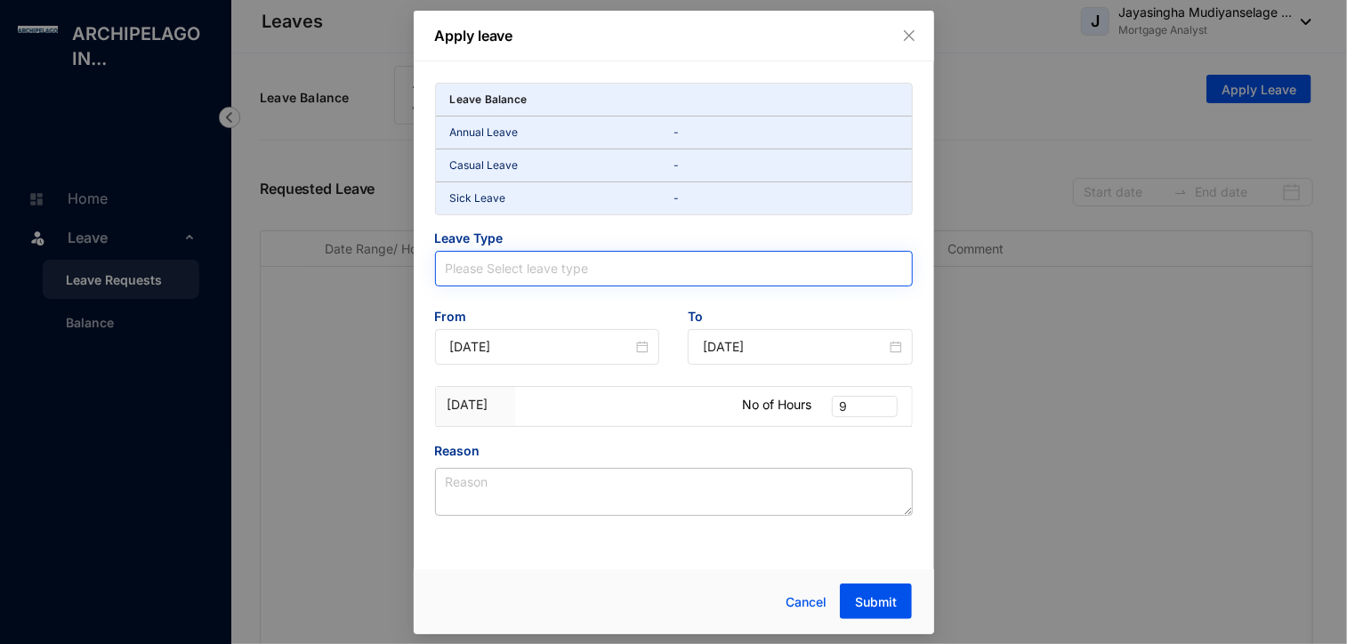
click at [636, 269] on input "search" at bounding box center [674, 269] width 456 height 34
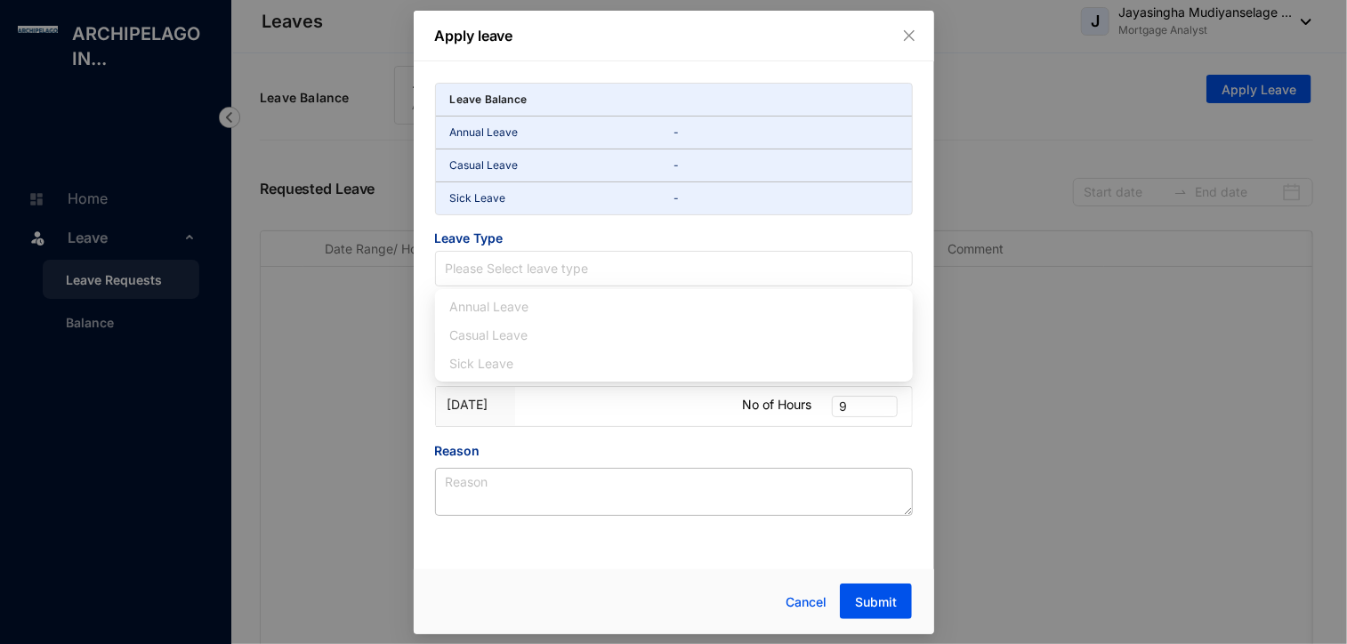
click at [484, 363] on div "Sick Leave" at bounding box center [673, 364] width 449 height 20
click at [495, 330] on div "Casual Leave" at bounding box center [673, 336] width 449 height 20
click at [503, 312] on div "Annual Leave" at bounding box center [673, 307] width 449 height 20
click at [628, 437] on div "Leave Balance Annual Leave - Casual Leave - Sick Leave - Leave Type Please Sele…" at bounding box center [674, 299] width 478 height 433
click at [794, 600] on span "Cancel" at bounding box center [806, 602] width 41 height 20
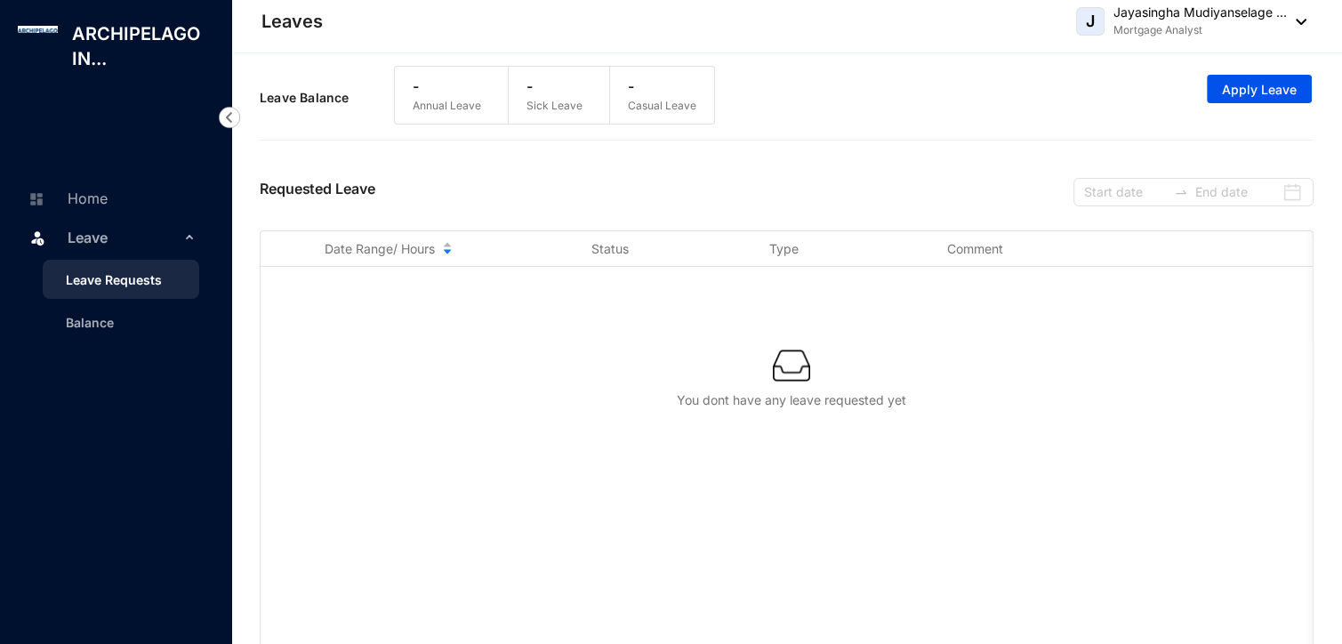
click at [1305, 19] on img at bounding box center [1297, 22] width 20 height 6
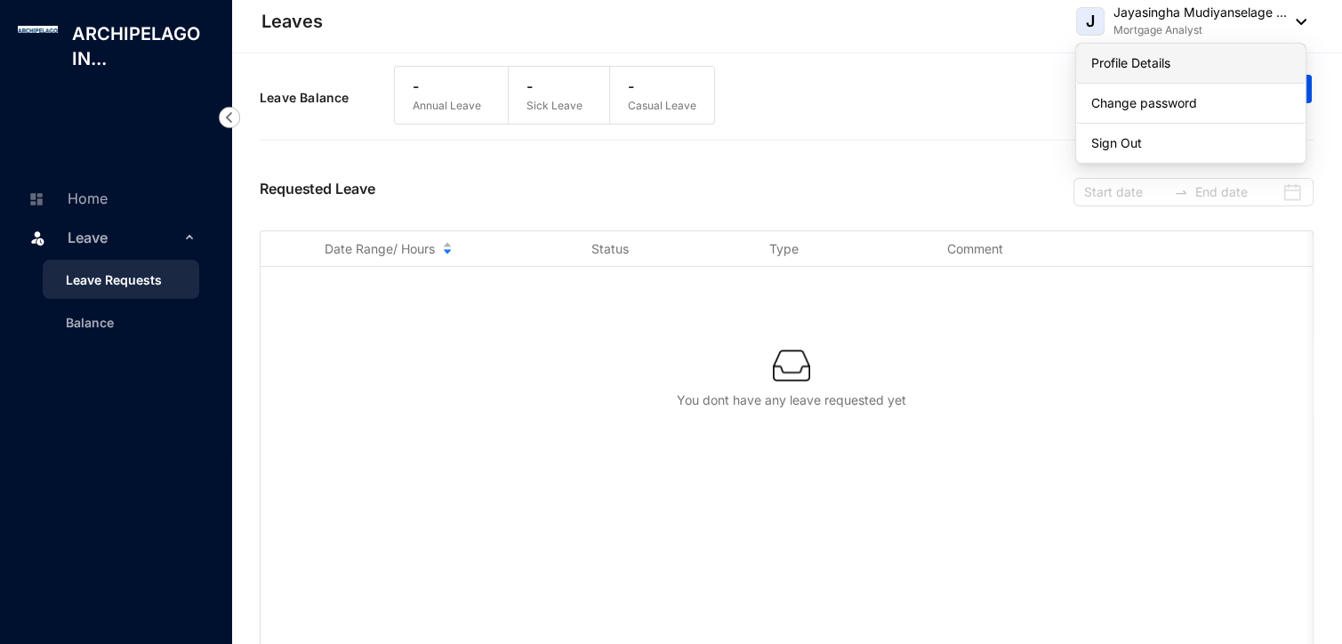
click at [1222, 67] on link "Profile Details" at bounding box center [1191, 63] width 200 height 18
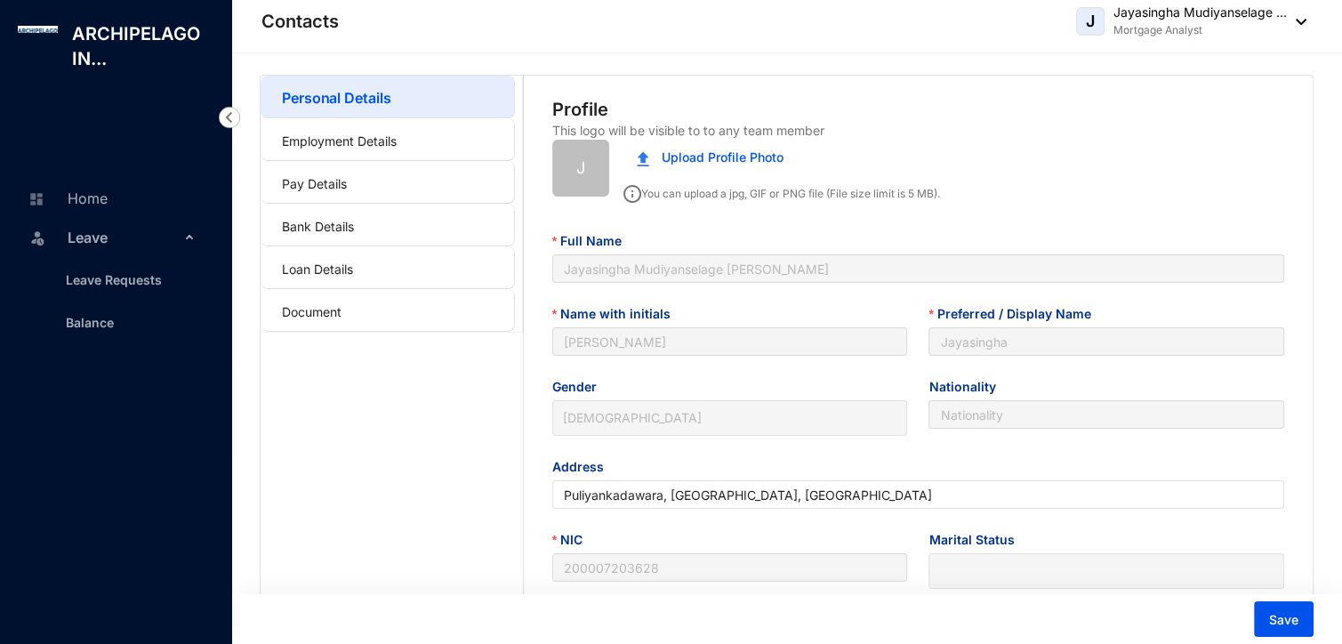
drag, startPoint x: 975, startPoint y: 348, endPoint x: 920, endPoint y: 462, distance: 126.5
click at [920, 462] on div "Address" at bounding box center [918, 468] width 732 height 23
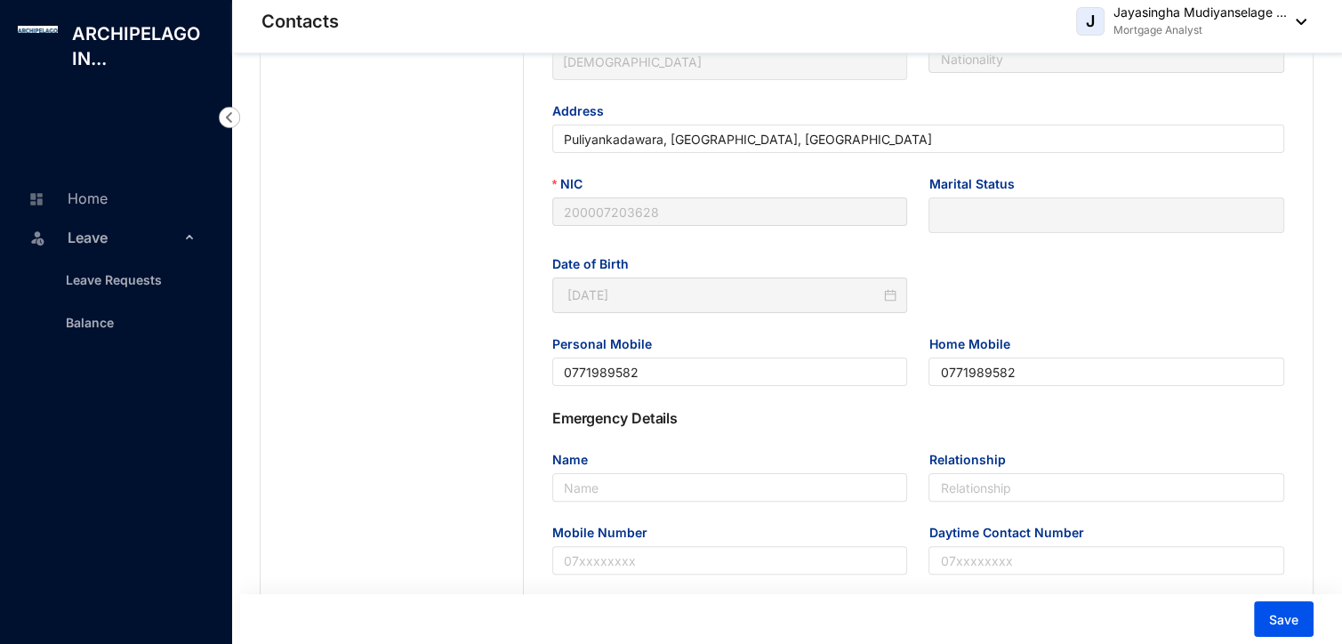
scroll to position [445, 0]
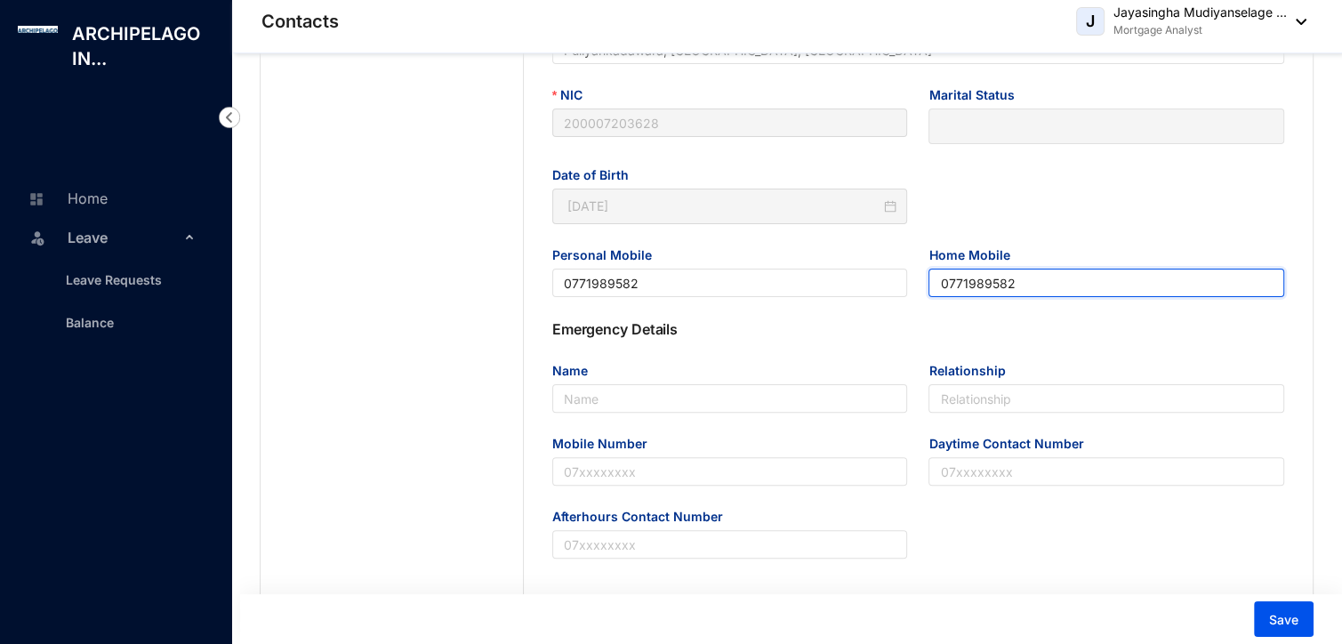
drag, startPoint x: 1014, startPoint y: 291, endPoint x: 943, endPoint y: 283, distance: 71.6
click at [943, 283] on input "0771989582" at bounding box center [1107, 283] width 356 height 28
type input "0772180227"
click at [794, 366] on div "Emergency Details Name Relationship Mobile Number Daytime Contact Number Afterh…" at bounding box center [918, 463] width 789 height 290
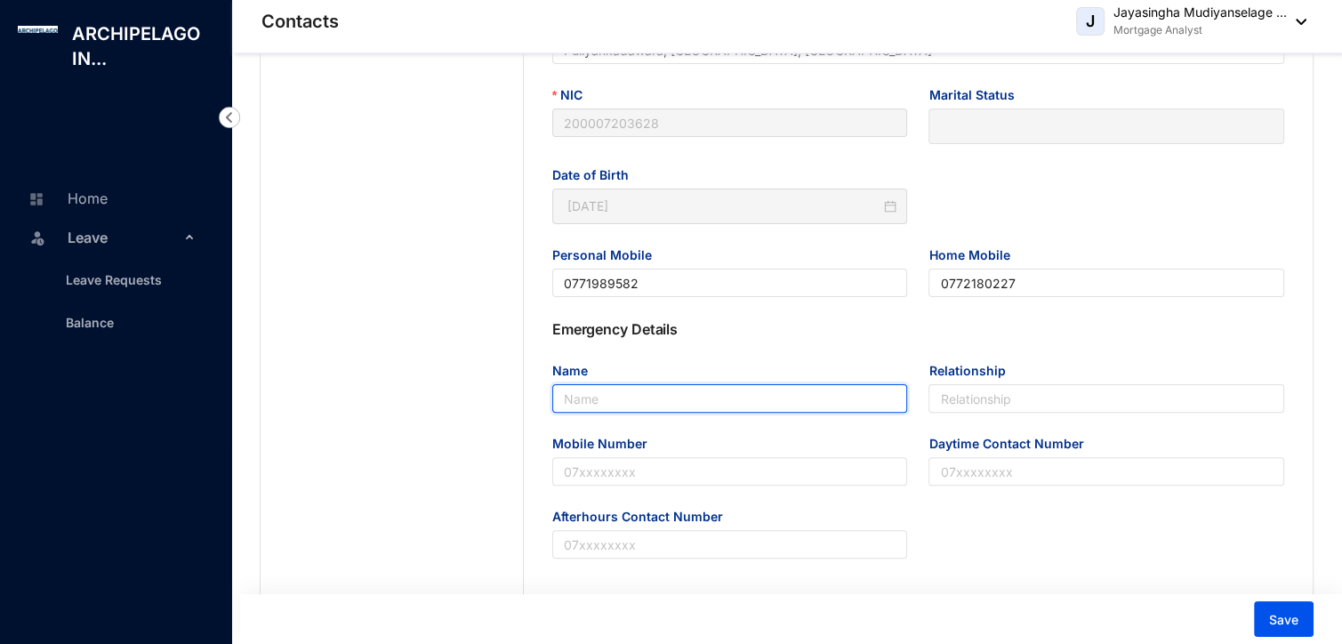
click at [751, 413] on input "Name" at bounding box center [730, 398] width 356 height 28
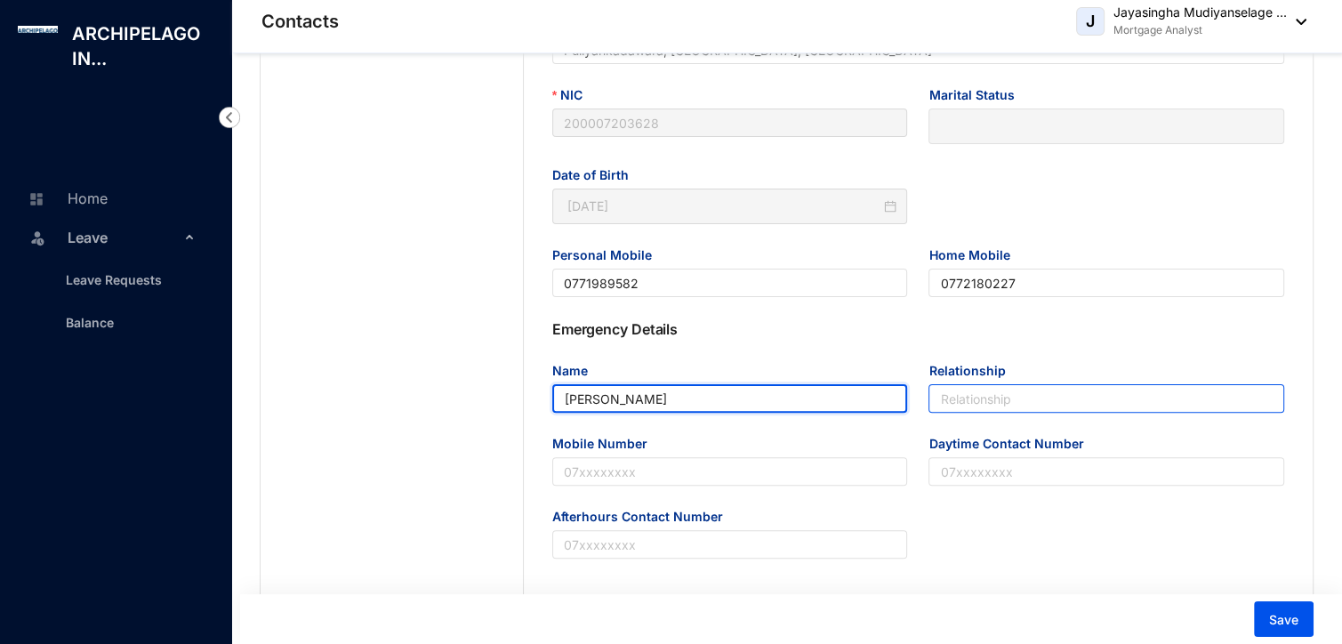
type input "[PERSON_NAME]"
click at [971, 409] on input "Relationship" at bounding box center [1107, 398] width 356 height 28
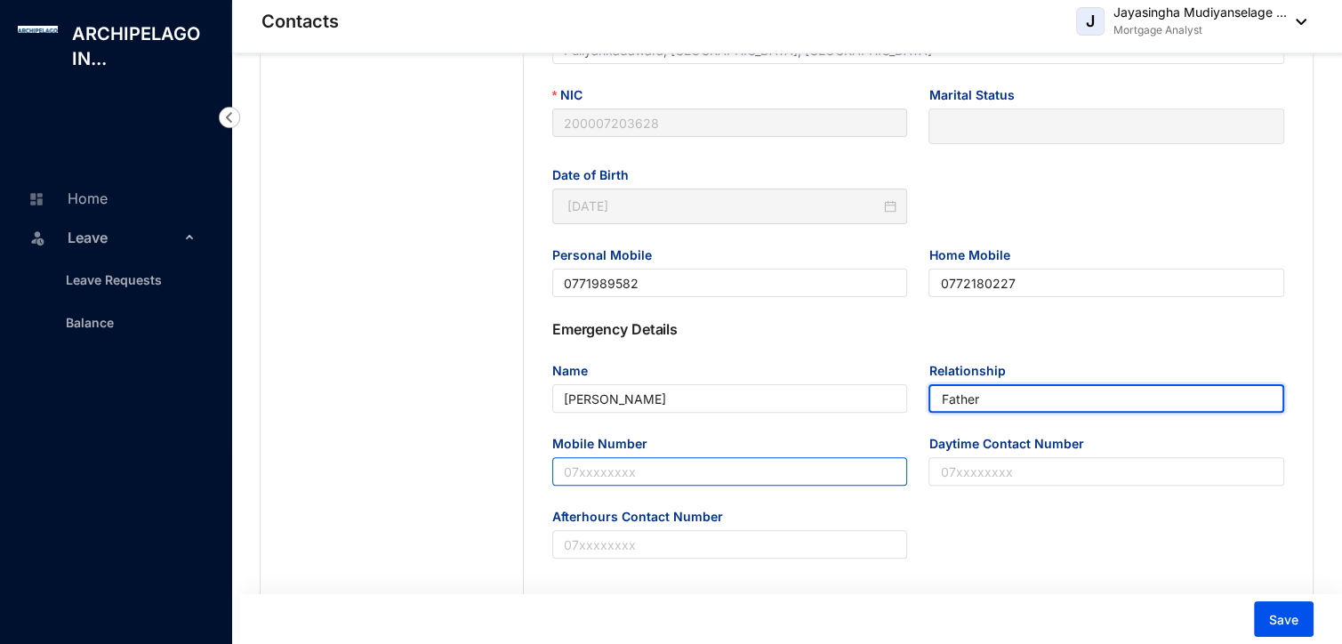
type input "Father"
click at [769, 469] on input "Mobile Number" at bounding box center [730, 471] width 356 height 28
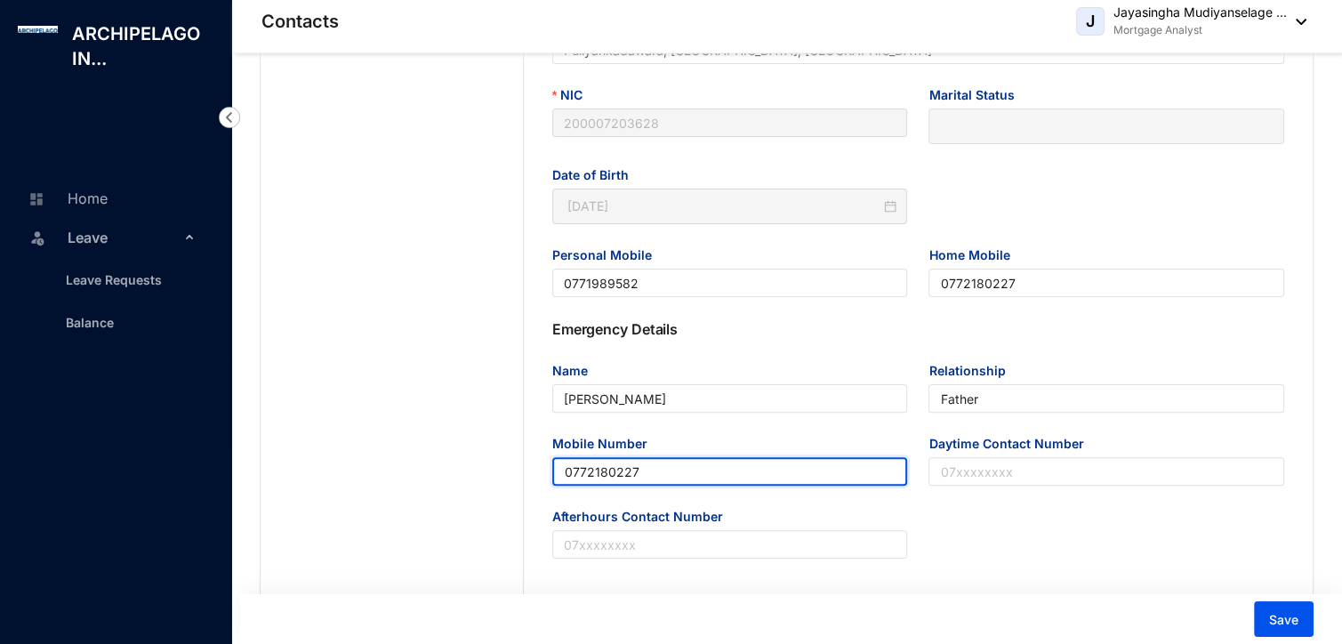
drag, startPoint x: 705, startPoint y: 479, endPoint x: 534, endPoint y: 475, distance: 170.9
click at [534, 475] on div "Emergency Details Name [PERSON_NAME] Relationship Father Mobile Number [PHONE_N…" at bounding box center [918, 463] width 789 height 290
type input "0772180227"
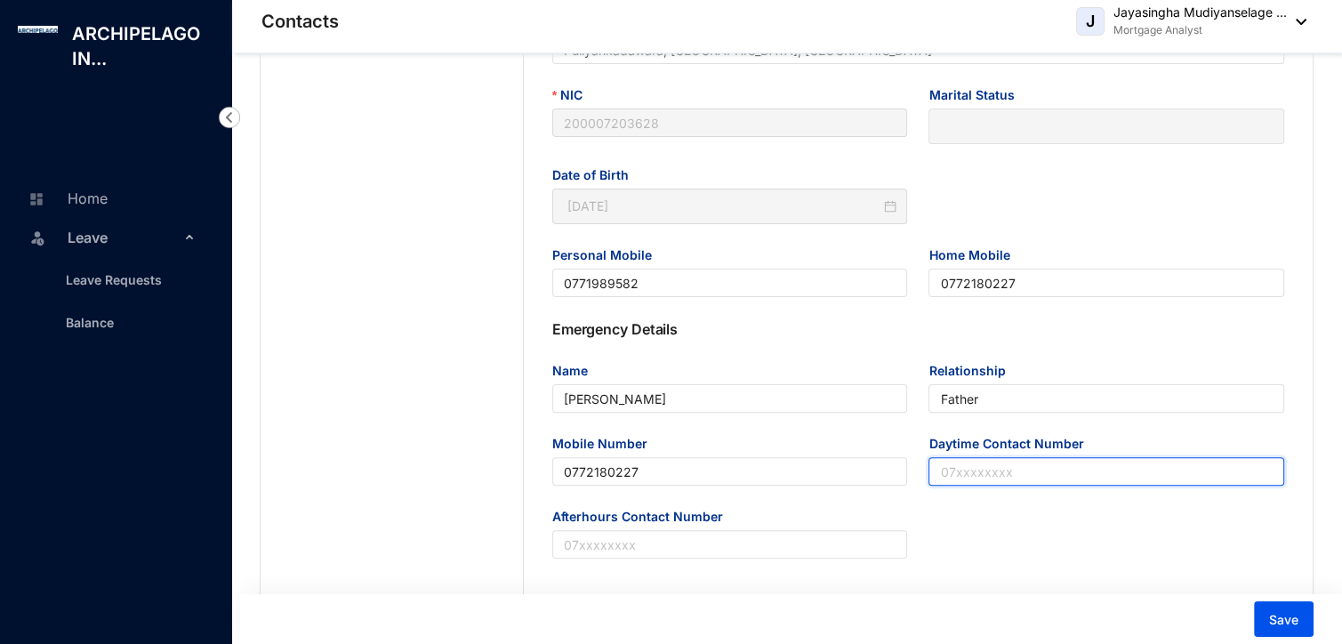
click at [1020, 479] on input "Daytime Contact Number" at bounding box center [1107, 471] width 356 height 28
paste input "0772180227"
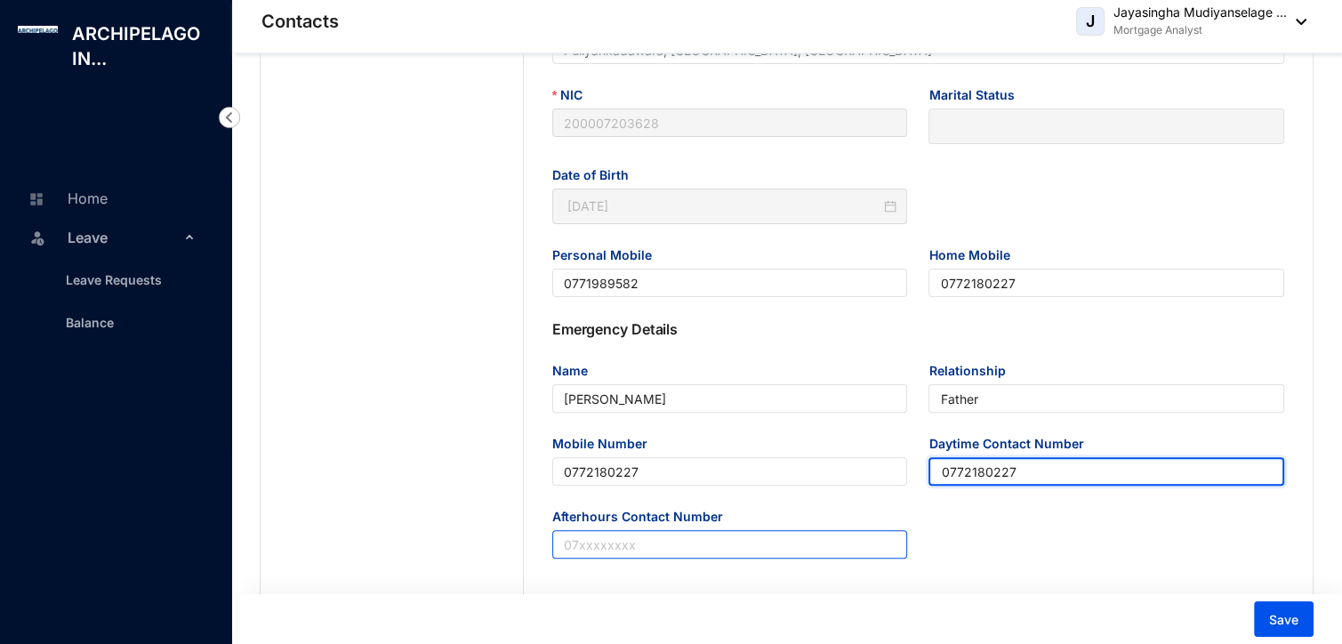
type input "0772180227"
click at [745, 551] on input "Afterhours Contact Number" at bounding box center [730, 544] width 356 height 28
paste input "0772180227"
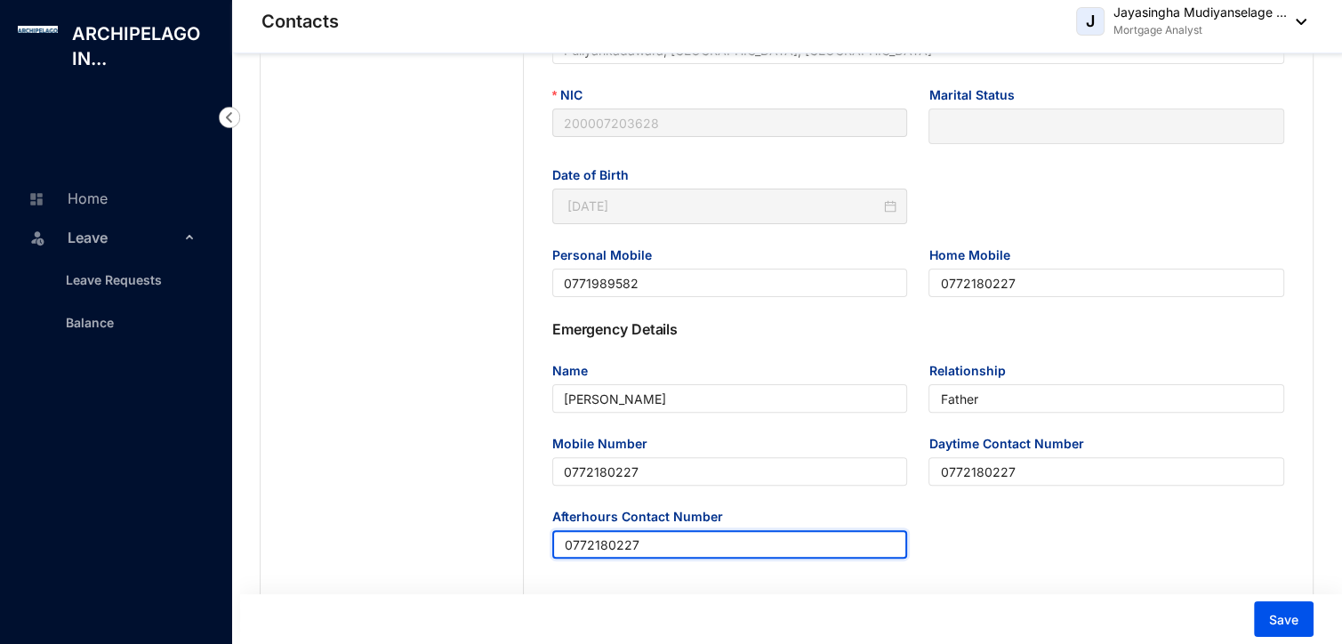
type input "0772180227"
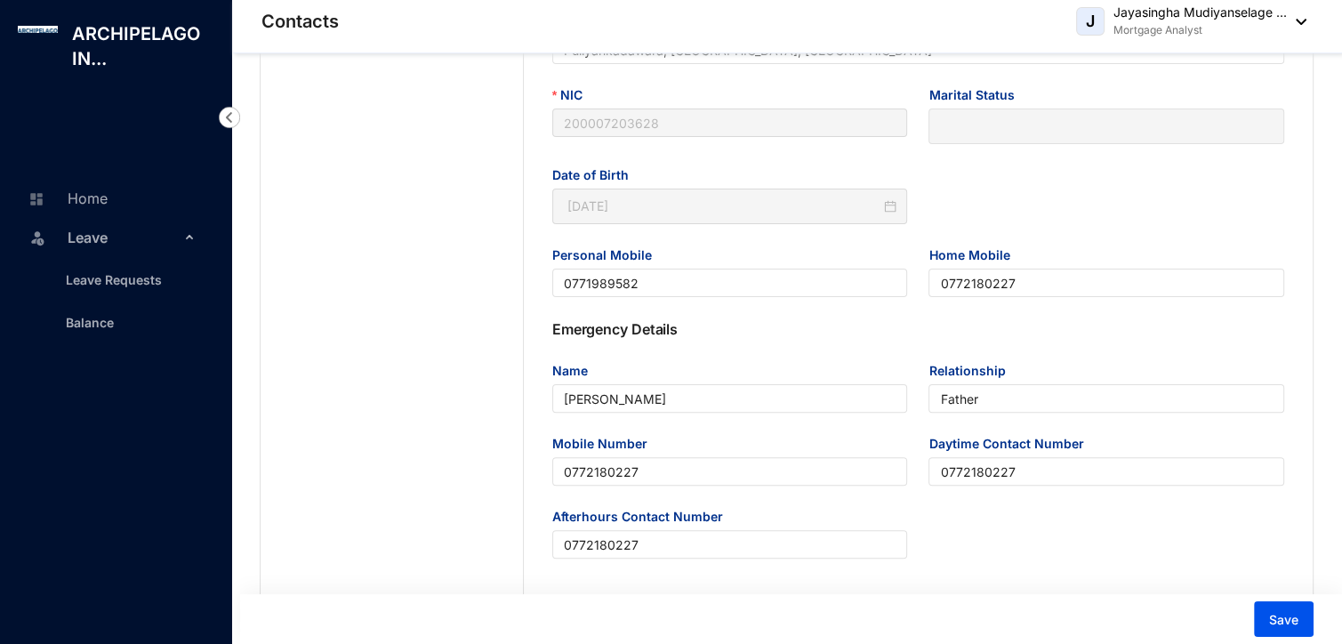
click at [1031, 528] on div "Afterhours Contact Number [PHONE_NUMBER]" at bounding box center [918, 543] width 753 height 73
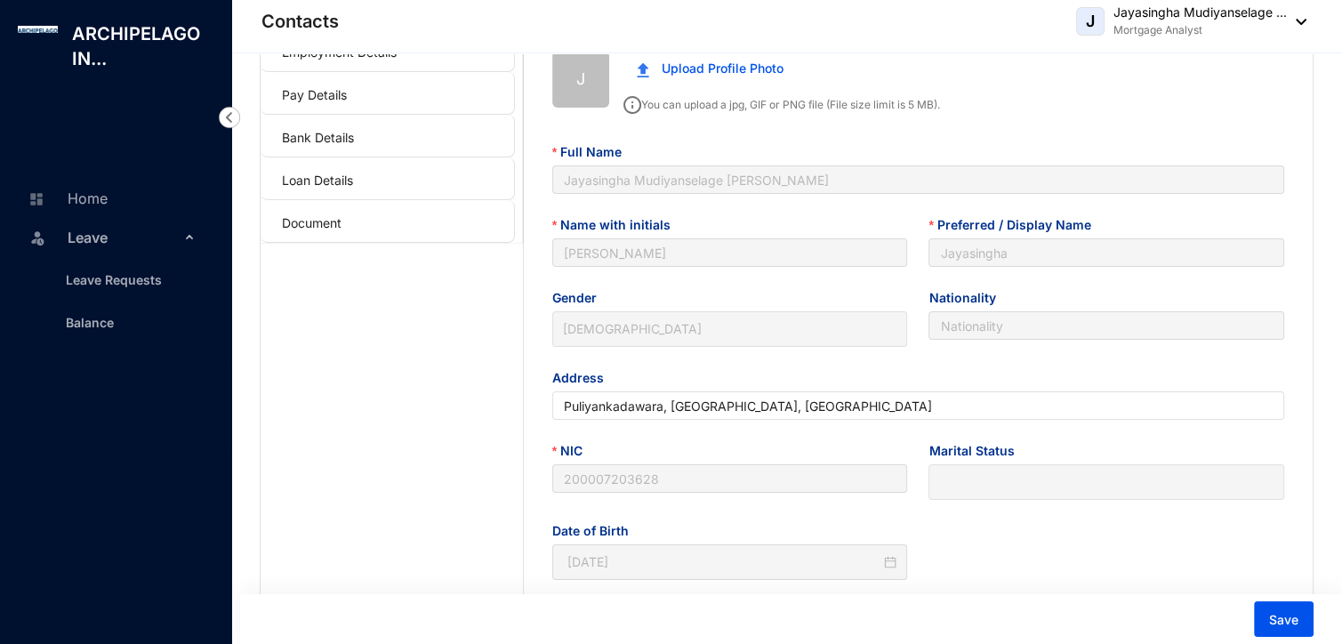
scroll to position [0, 0]
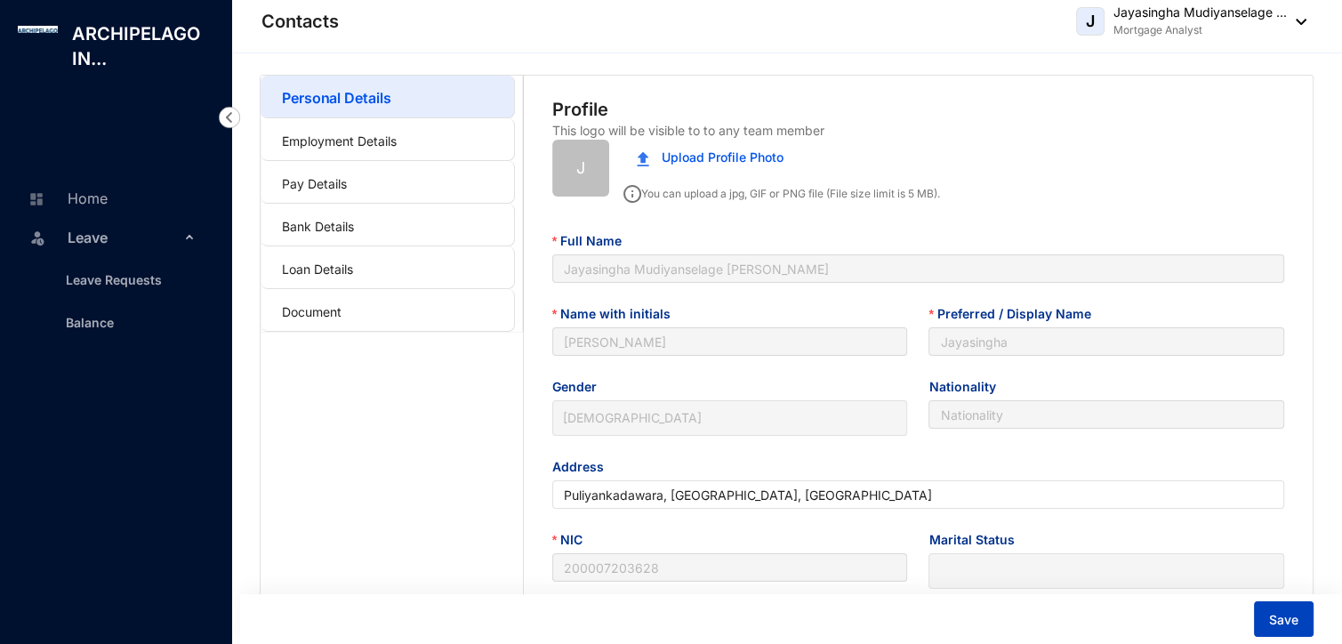
click at [1289, 615] on span "Save" at bounding box center [1283, 620] width 29 height 18
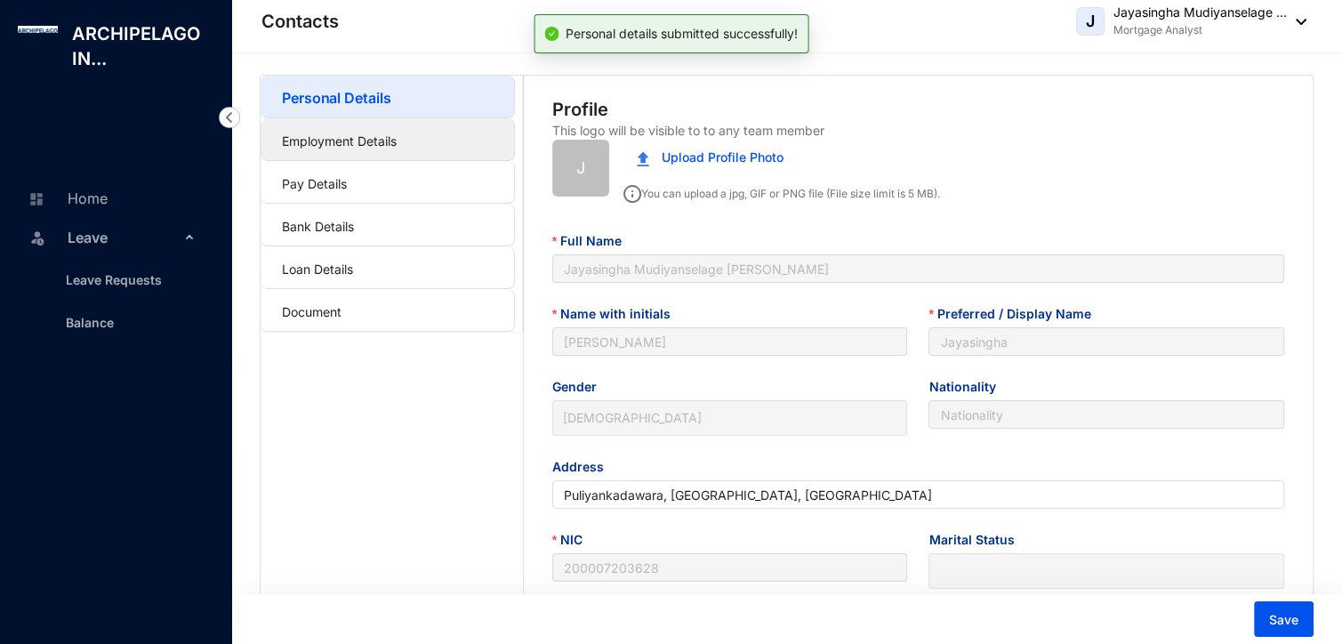
click at [397, 133] on link "Employment Details" at bounding box center [339, 140] width 115 height 15
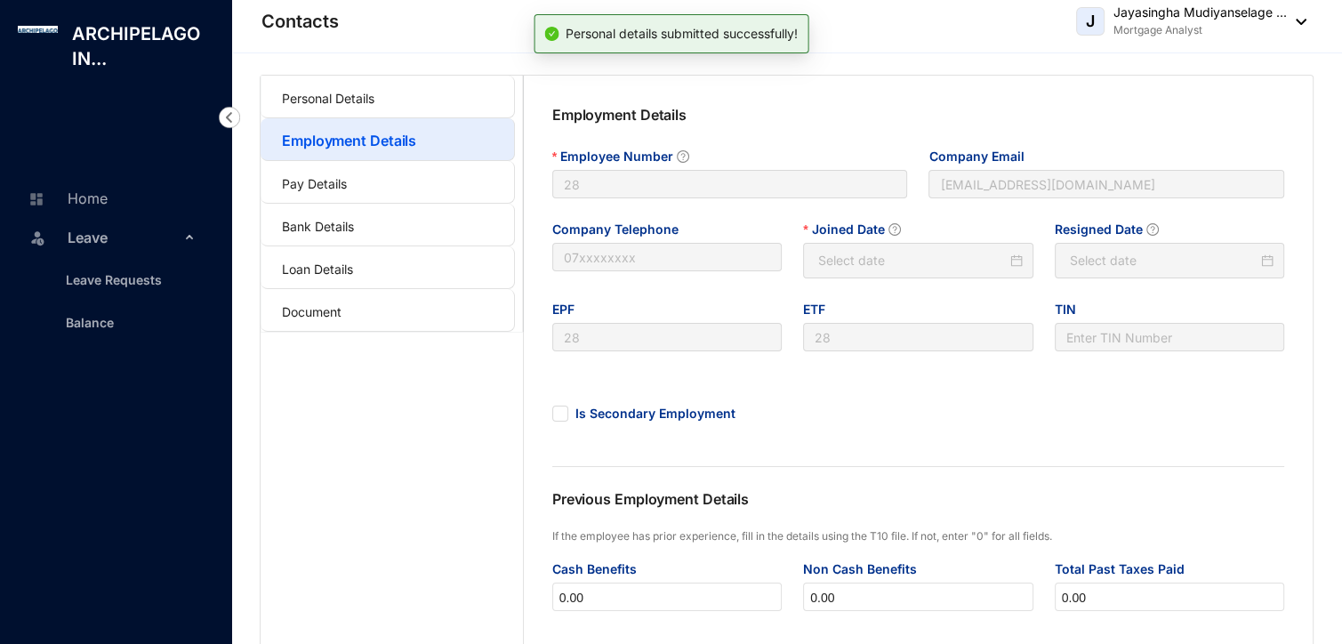
type input "[DATE]"
type input "Invalid Date"
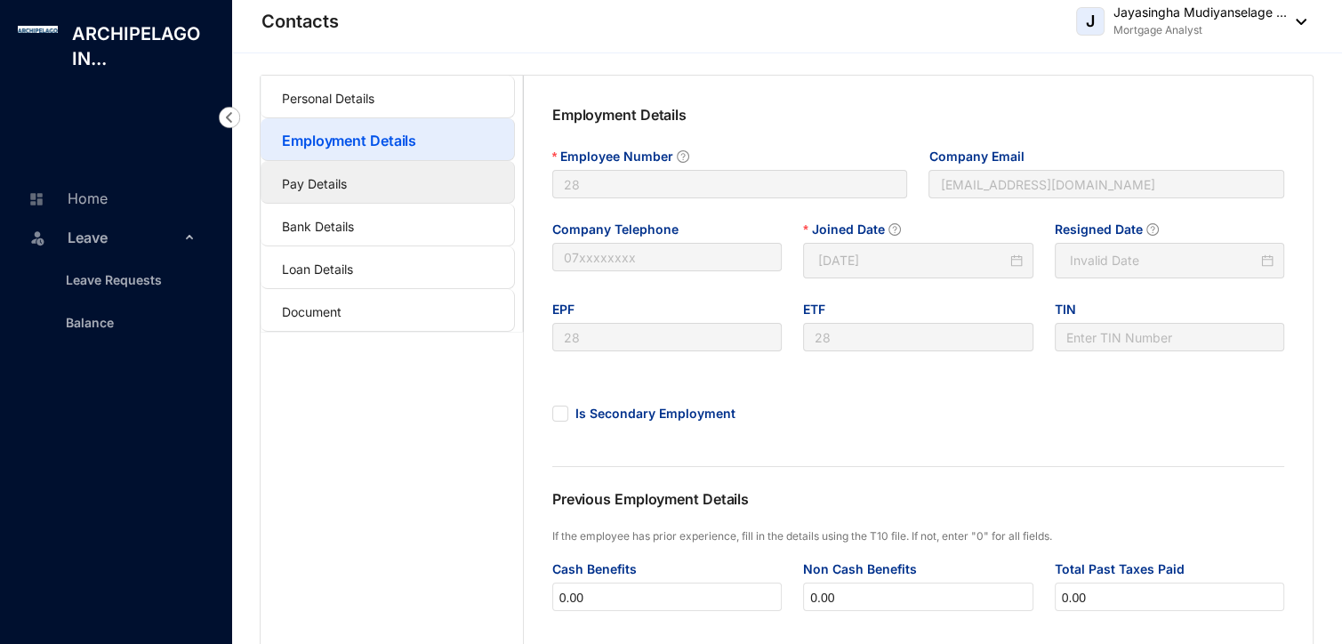
click at [310, 177] on link "Pay Details" at bounding box center [314, 183] width 65 height 15
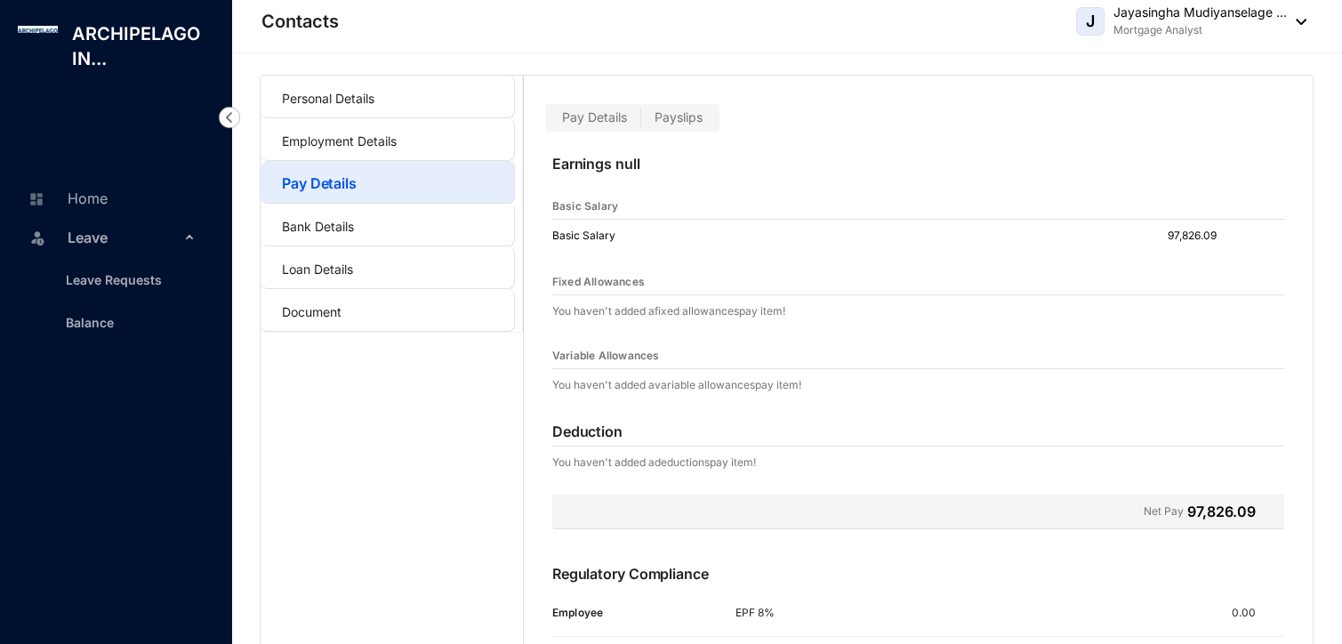
click at [738, 234] on div "Basic Salary 97,826.09" at bounding box center [918, 236] width 732 height 32
click at [354, 221] on link "Bank Details" at bounding box center [318, 226] width 72 height 15
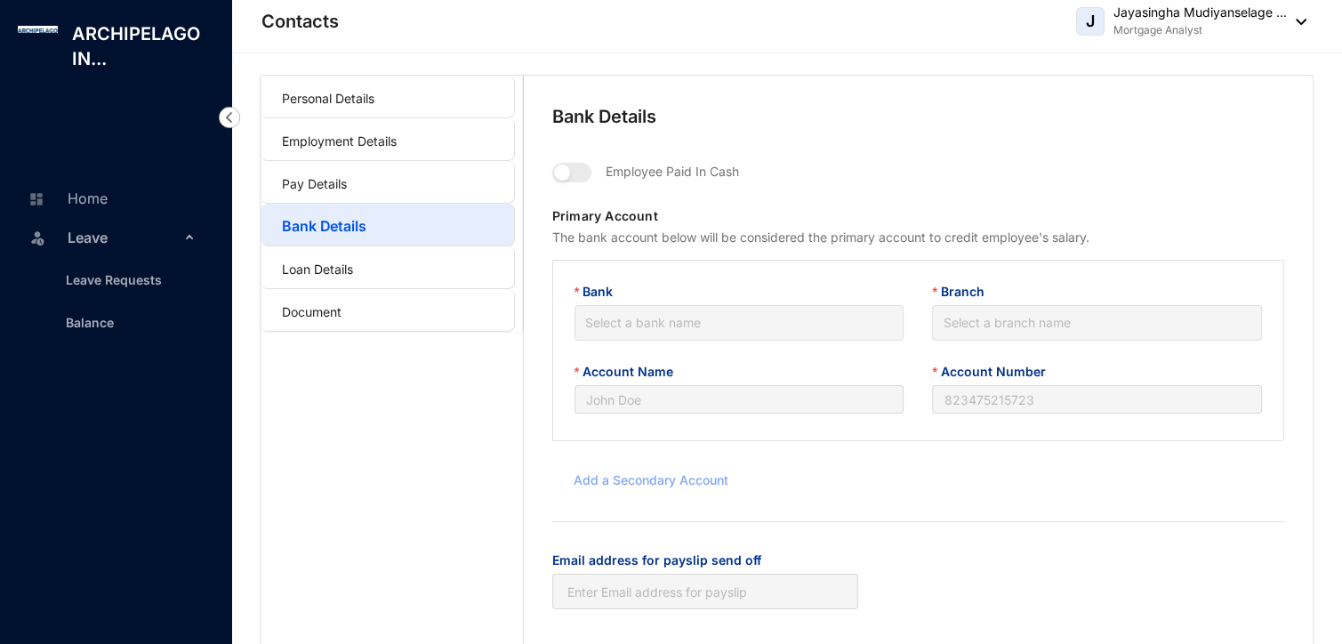
type input "[PERSON_NAME]"
type input "88644378"
type input "[EMAIL_ADDRESS][DOMAIN_NAME]"
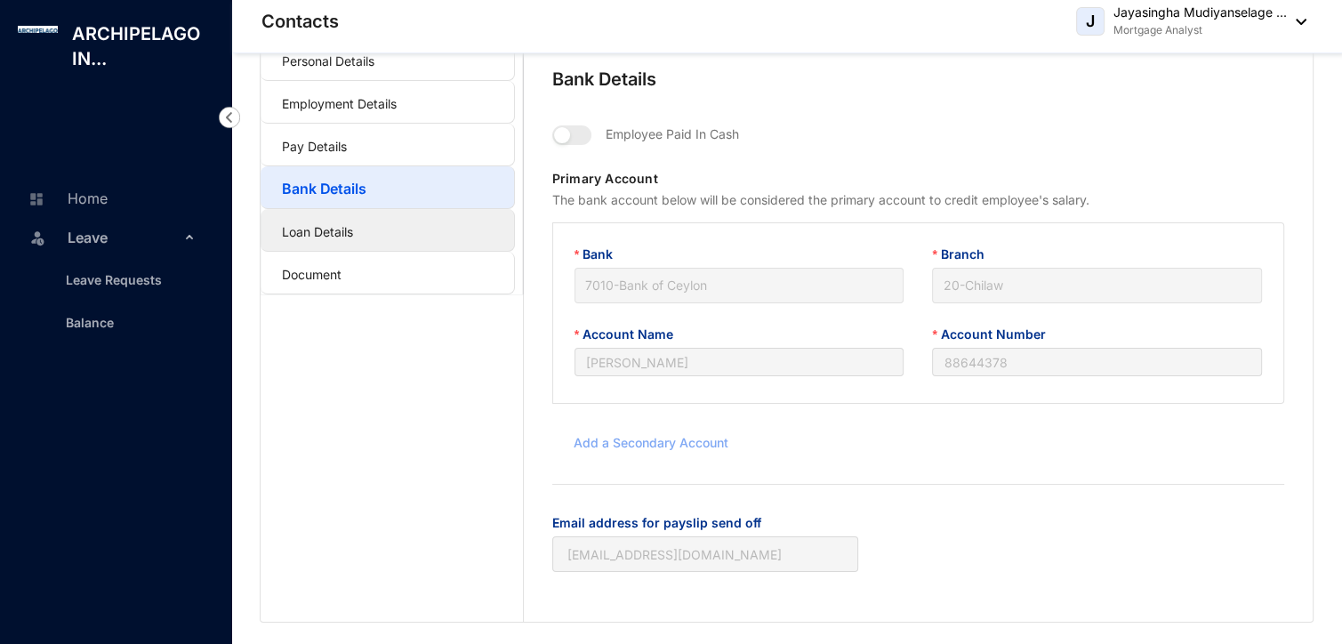
click at [342, 238] on link "Loan Details" at bounding box center [317, 231] width 71 height 15
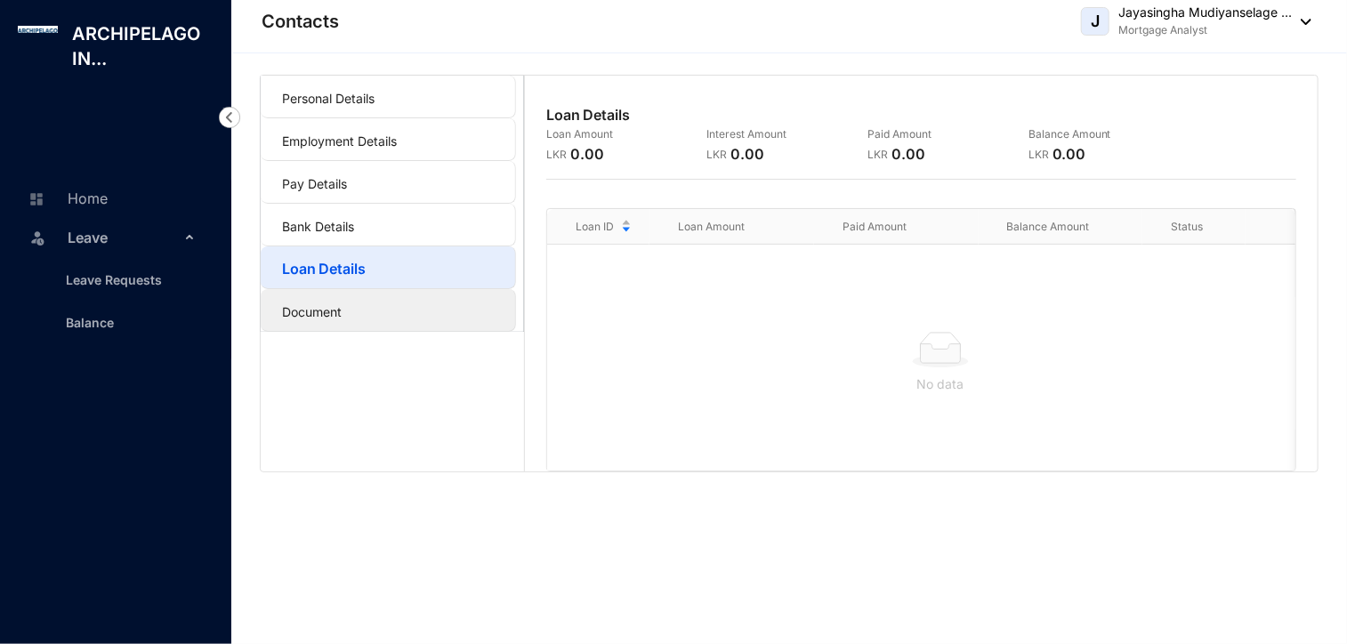
click at [342, 319] on link "Document" at bounding box center [312, 311] width 60 height 15
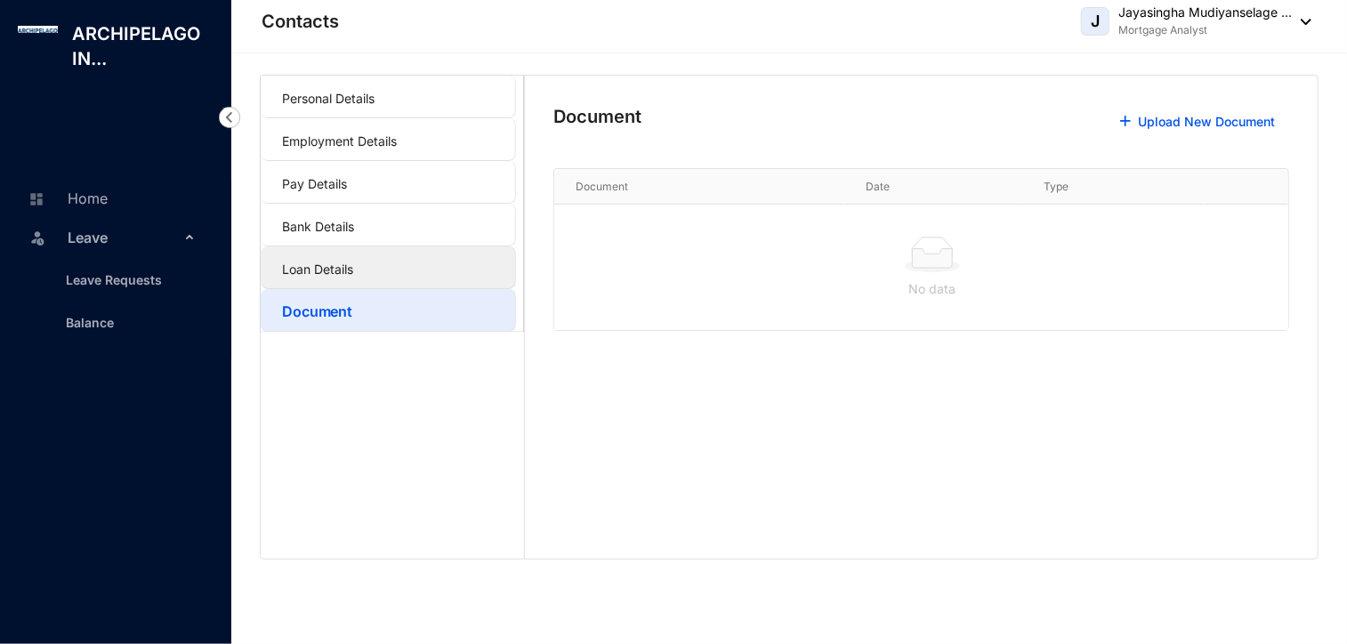
click at [353, 274] on link "Loan Details" at bounding box center [317, 269] width 71 height 15
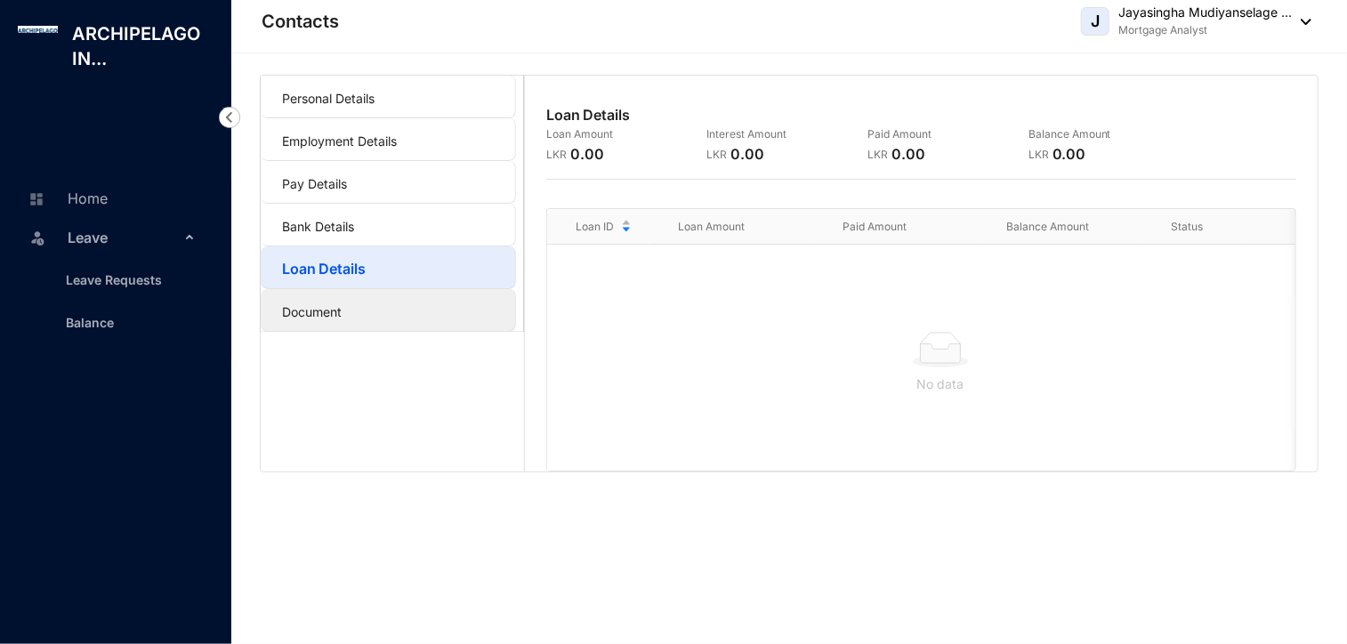
click at [342, 304] on link "Document" at bounding box center [312, 311] width 60 height 15
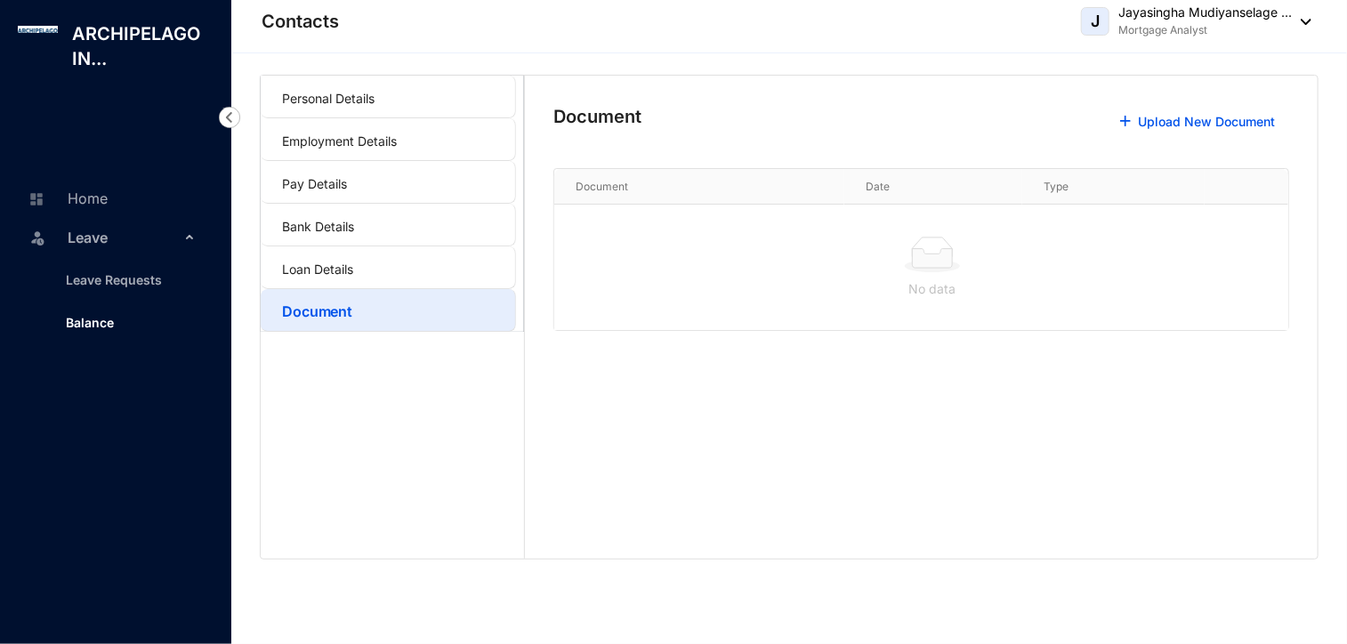
click at [110, 321] on link "Balance" at bounding box center [83, 322] width 62 height 15
click at [101, 206] on link "Home" at bounding box center [65, 198] width 85 height 18
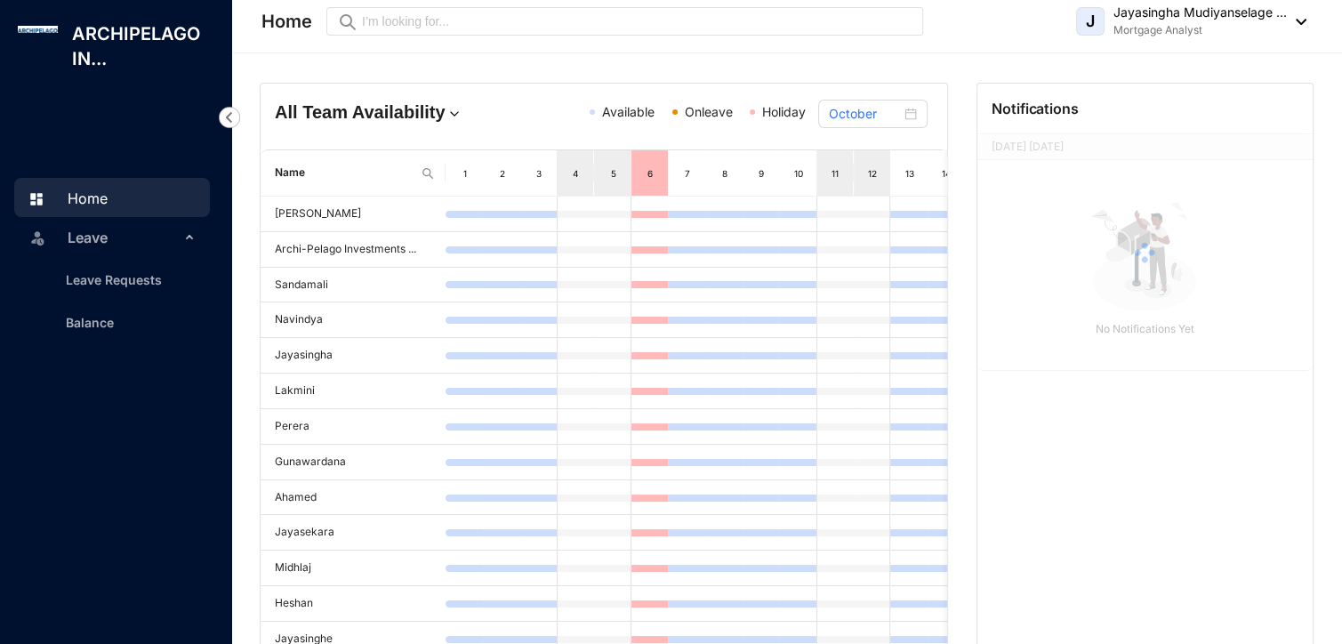
click at [370, 109] on h4 "All Team Availability" at bounding box center [384, 112] width 219 height 25
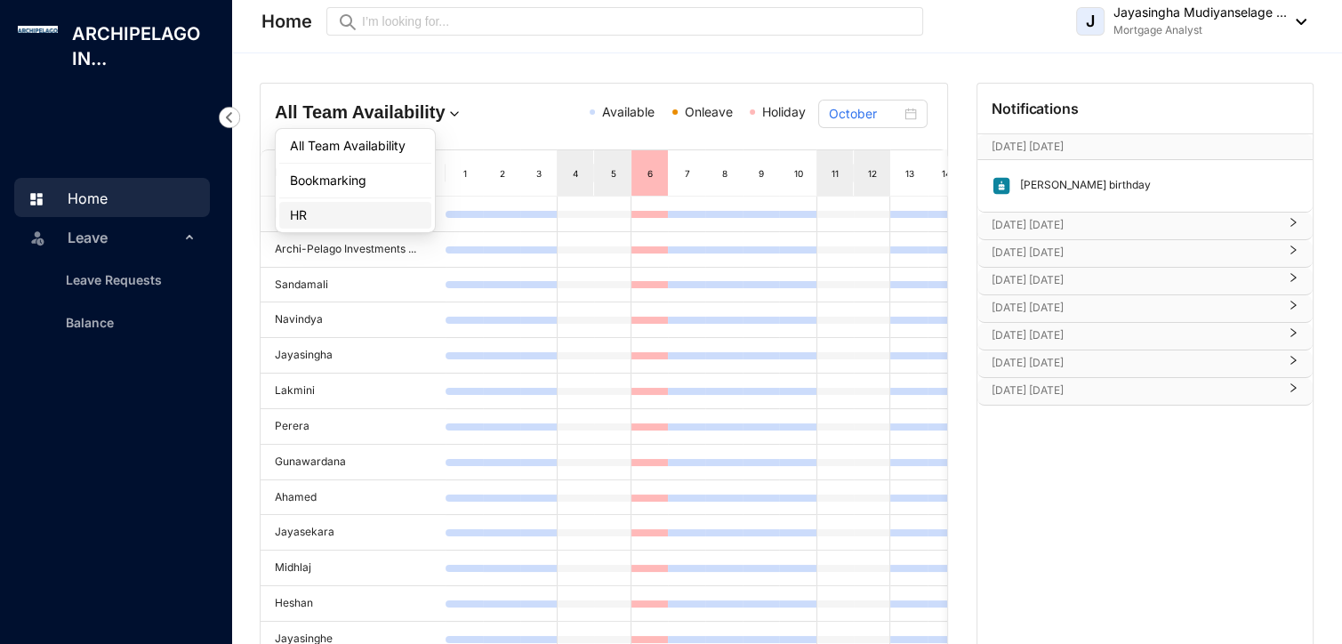
click at [371, 210] on div "HR" at bounding box center [355, 215] width 131 height 18
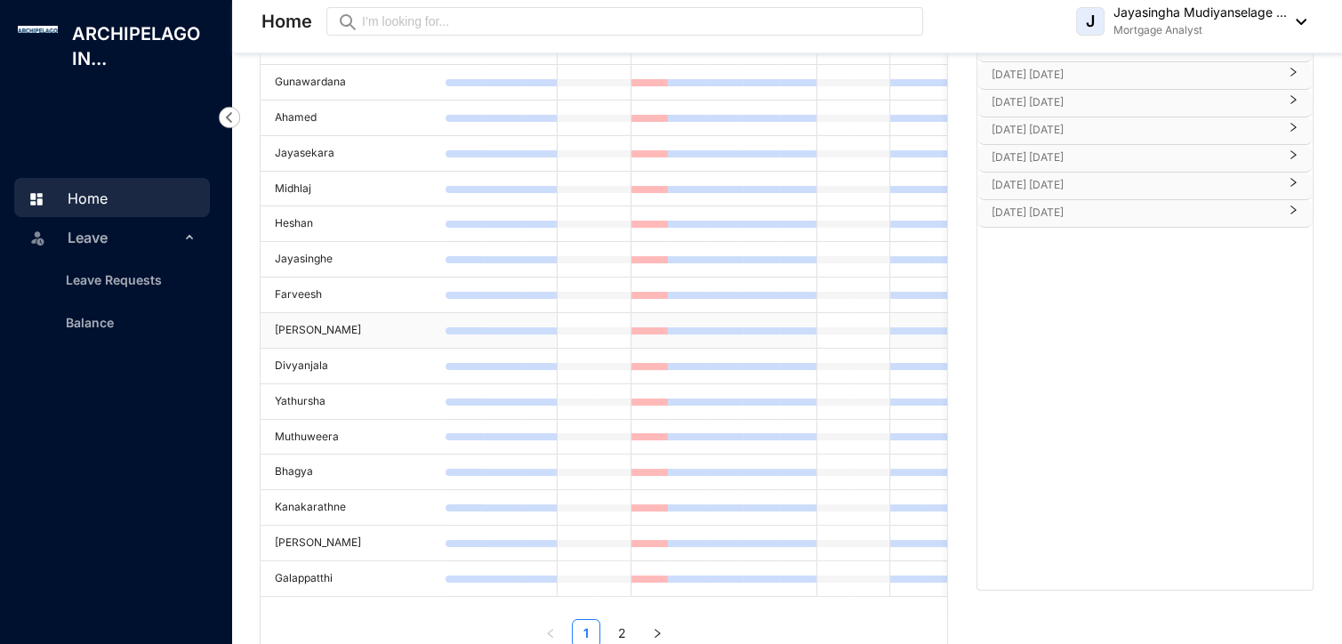
scroll to position [231, 0]
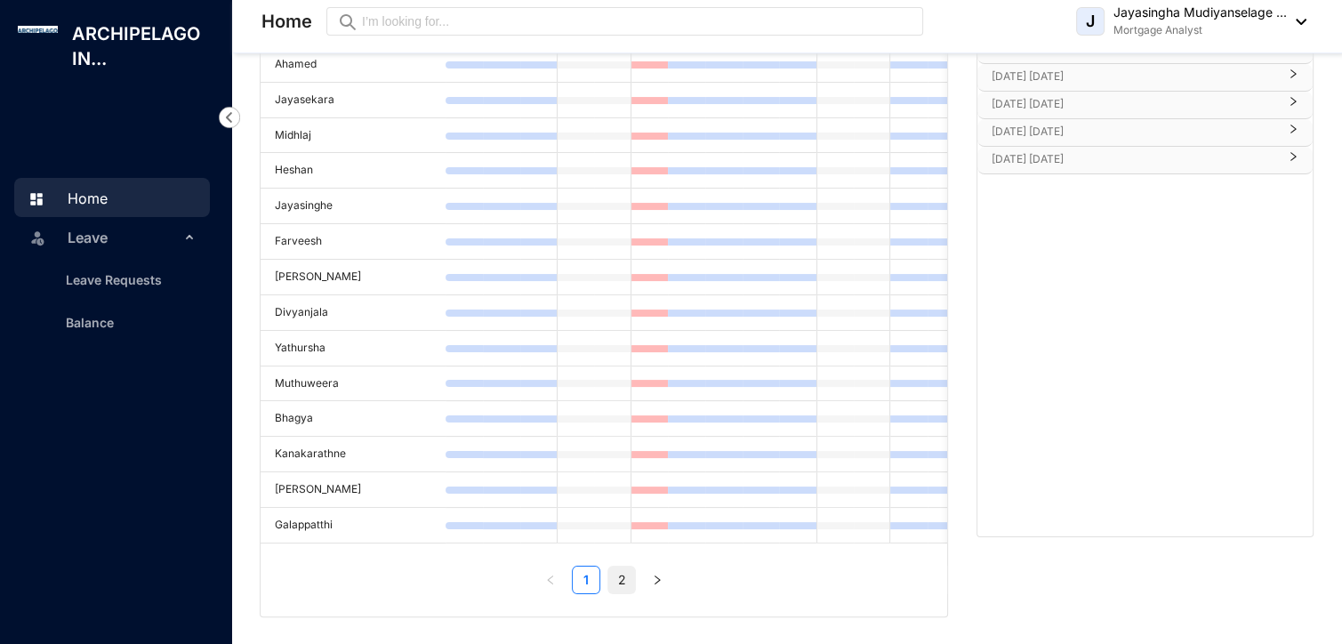
click at [621, 573] on link "2" at bounding box center [621, 580] width 27 height 27
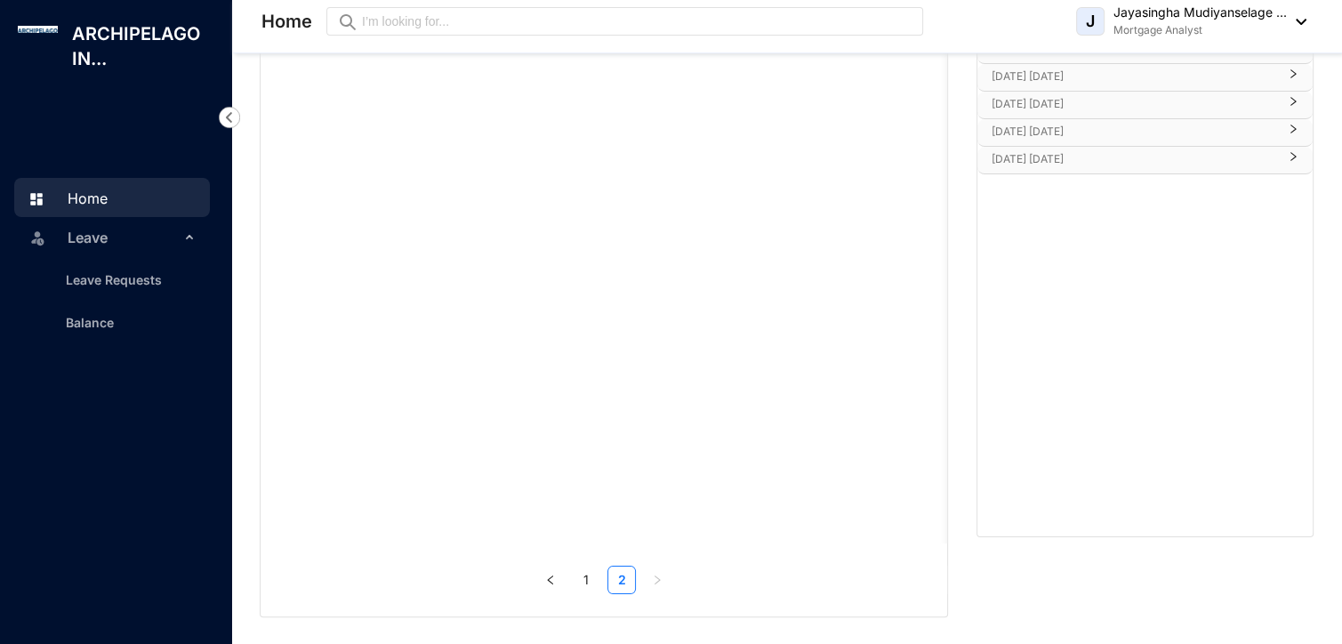
scroll to position [0, 0]
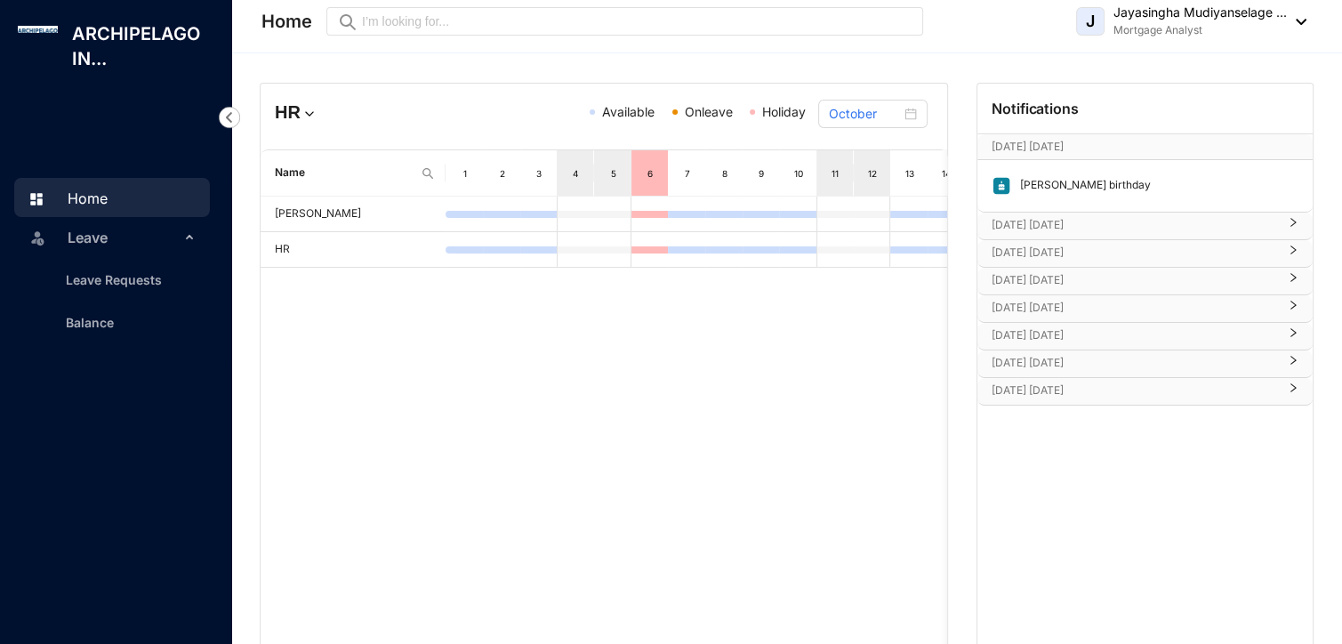
click at [1263, 18] on p "Jayasingha Mudiyanselage ..." at bounding box center [1200, 13] width 173 height 18
click at [1306, 19] on img at bounding box center [1297, 22] width 20 height 6
